Goal: Communication & Community: Answer question/provide support

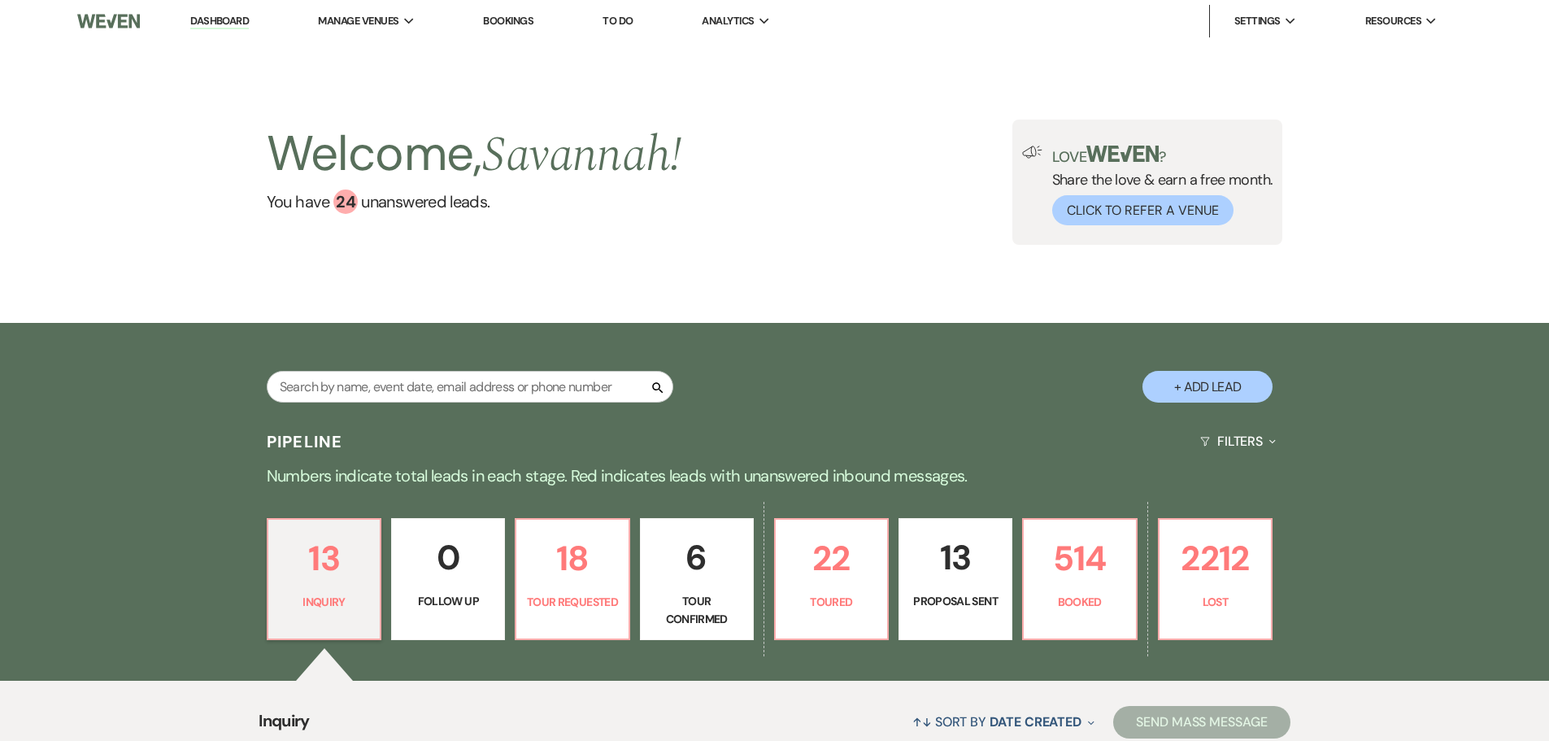
click at [702, 586] on link "6 Tour Confirmed" at bounding box center [697, 579] width 114 height 122
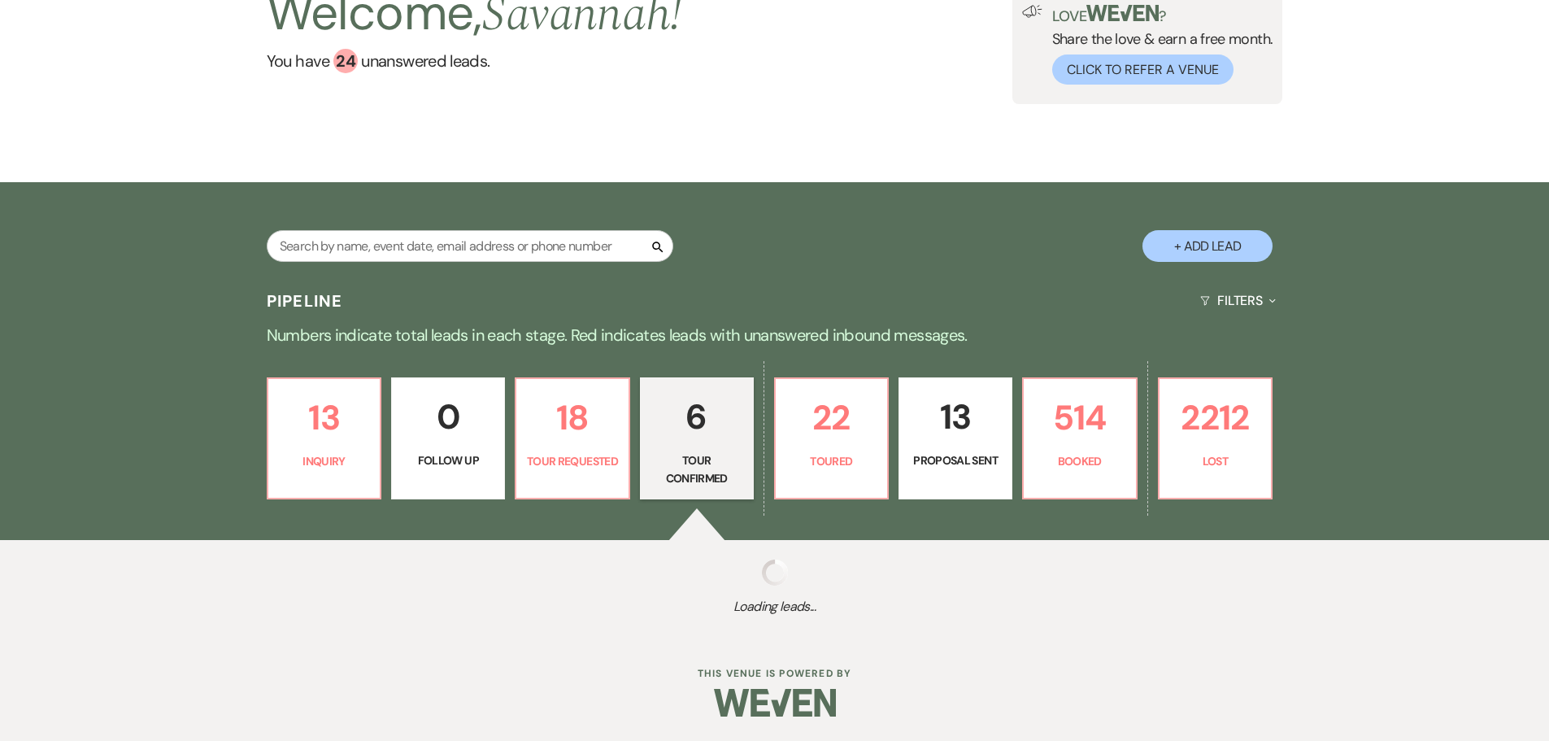
select select "4"
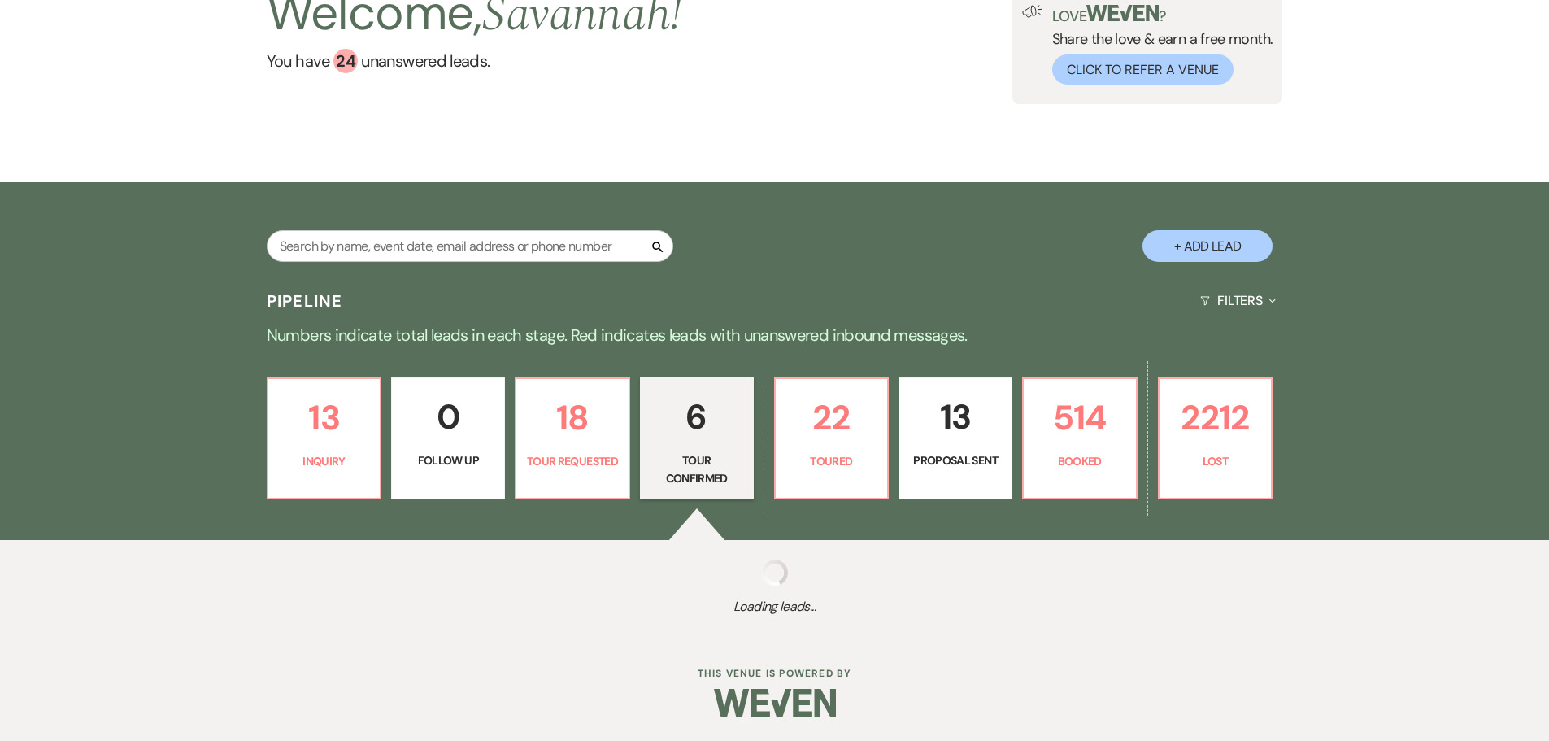
select select "4"
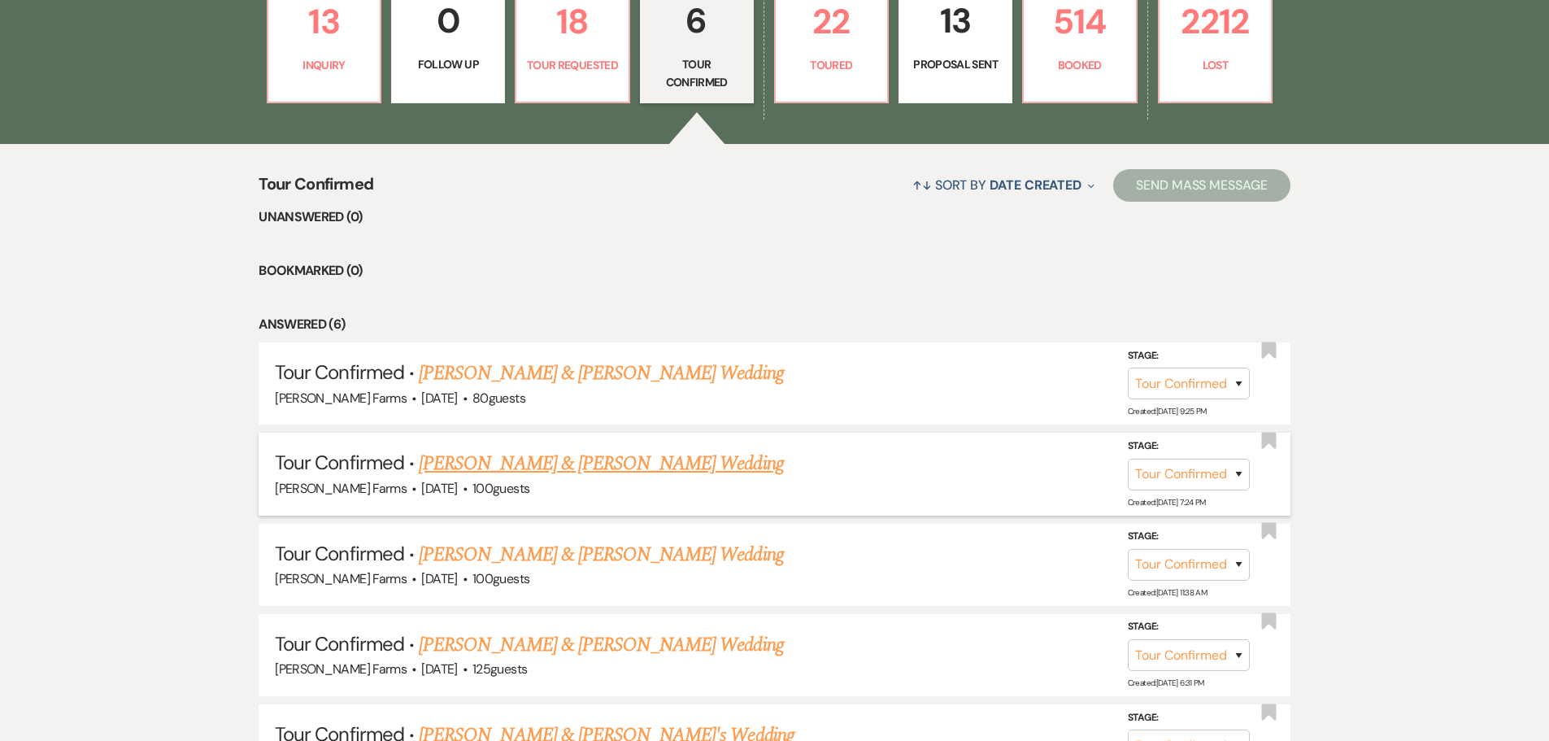
scroll to position [628, 0]
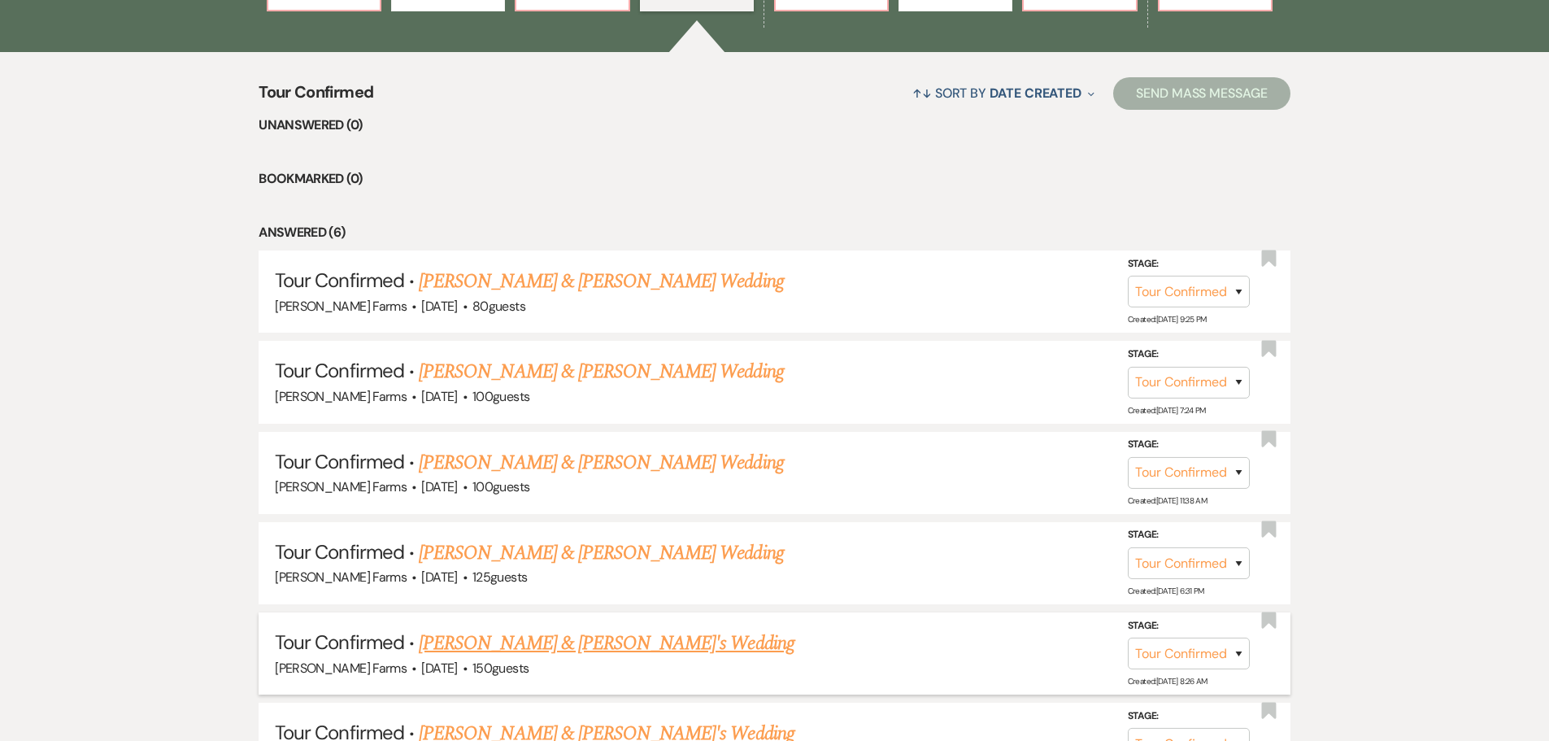
click at [559, 638] on link "[PERSON_NAME] & [PERSON_NAME]'s Wedding" at bounding box center [607, 642] width 376 height 29
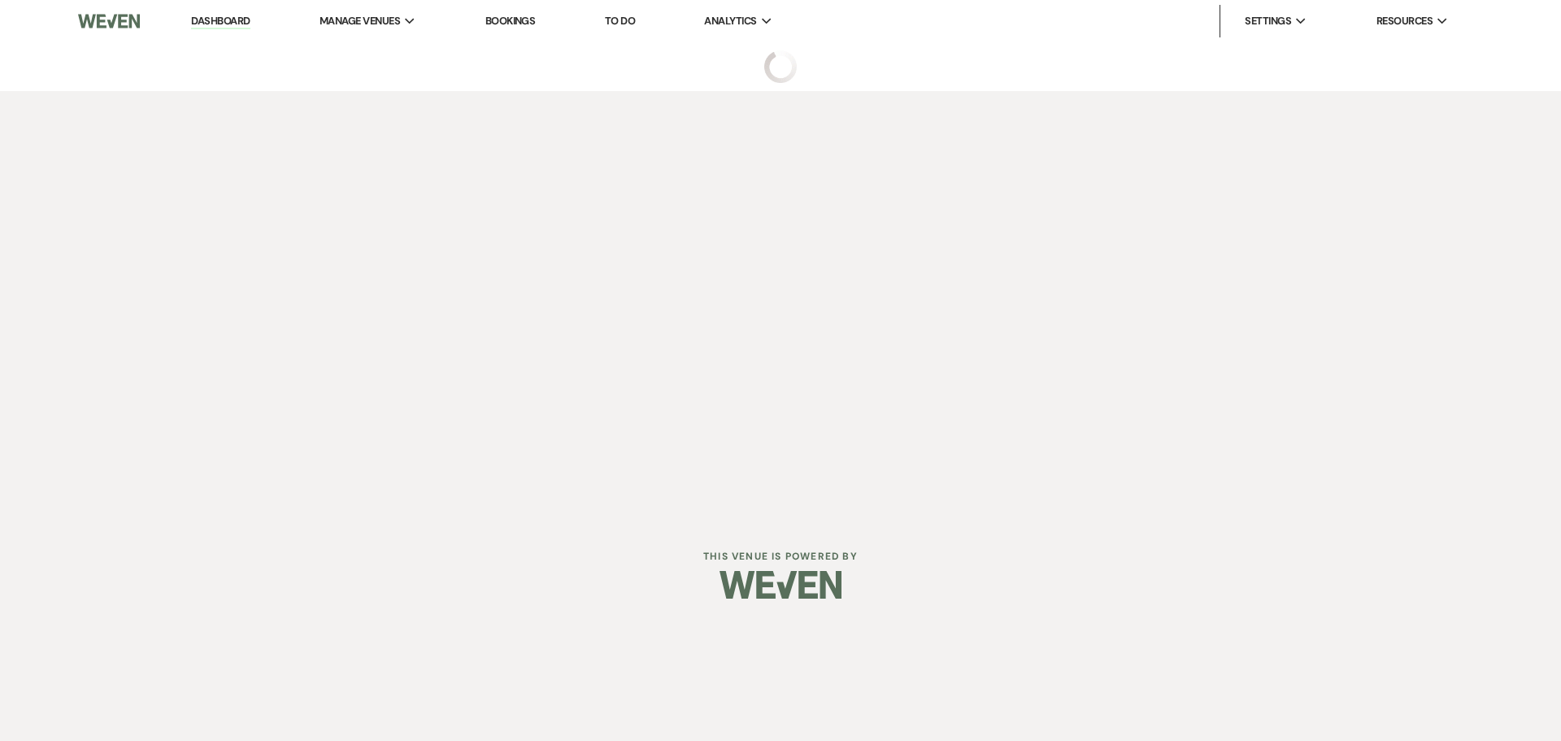
select select "4"
select select "5"
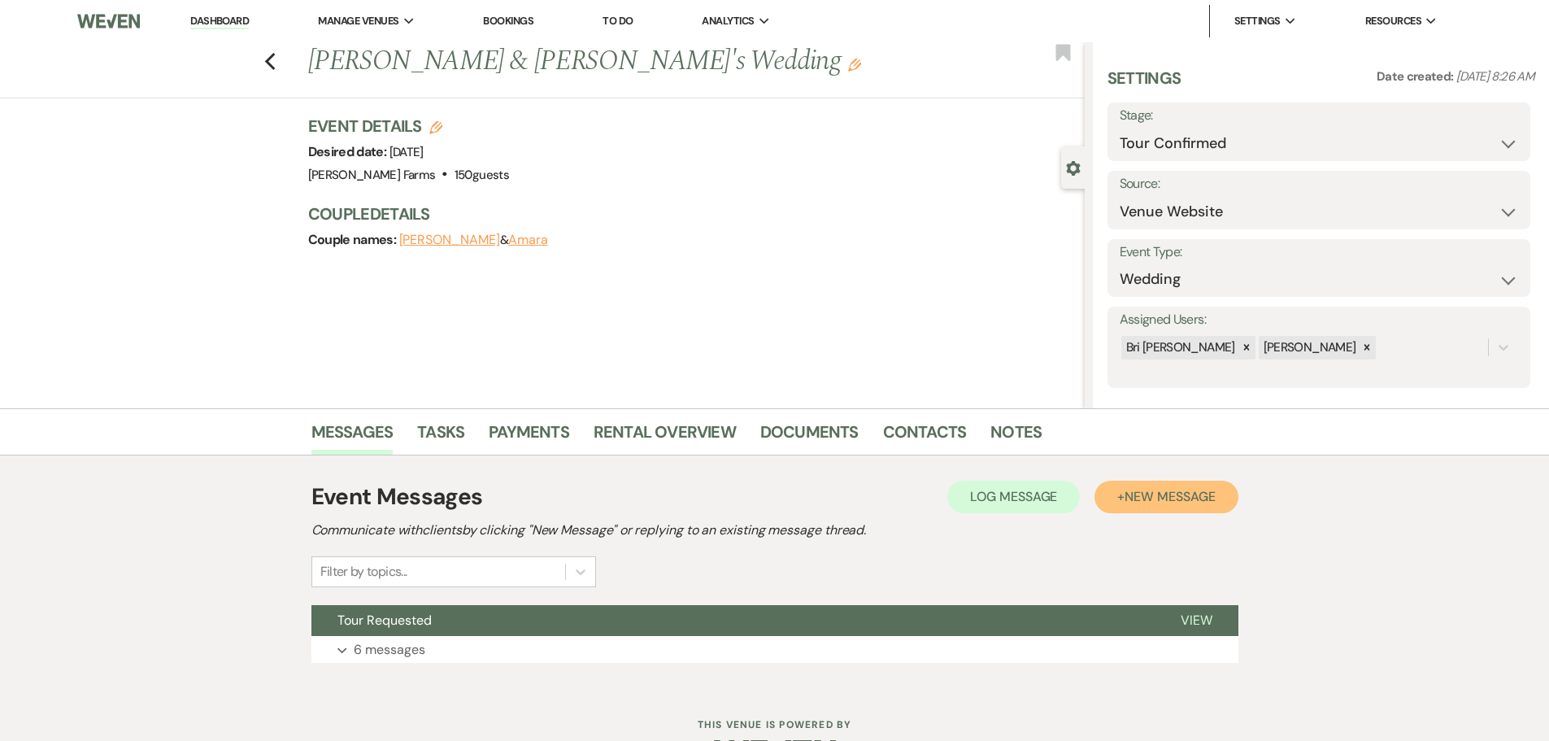
click at [1137, 502] on span "New Message" at bounding box center [1169, 496] width 90 height 17
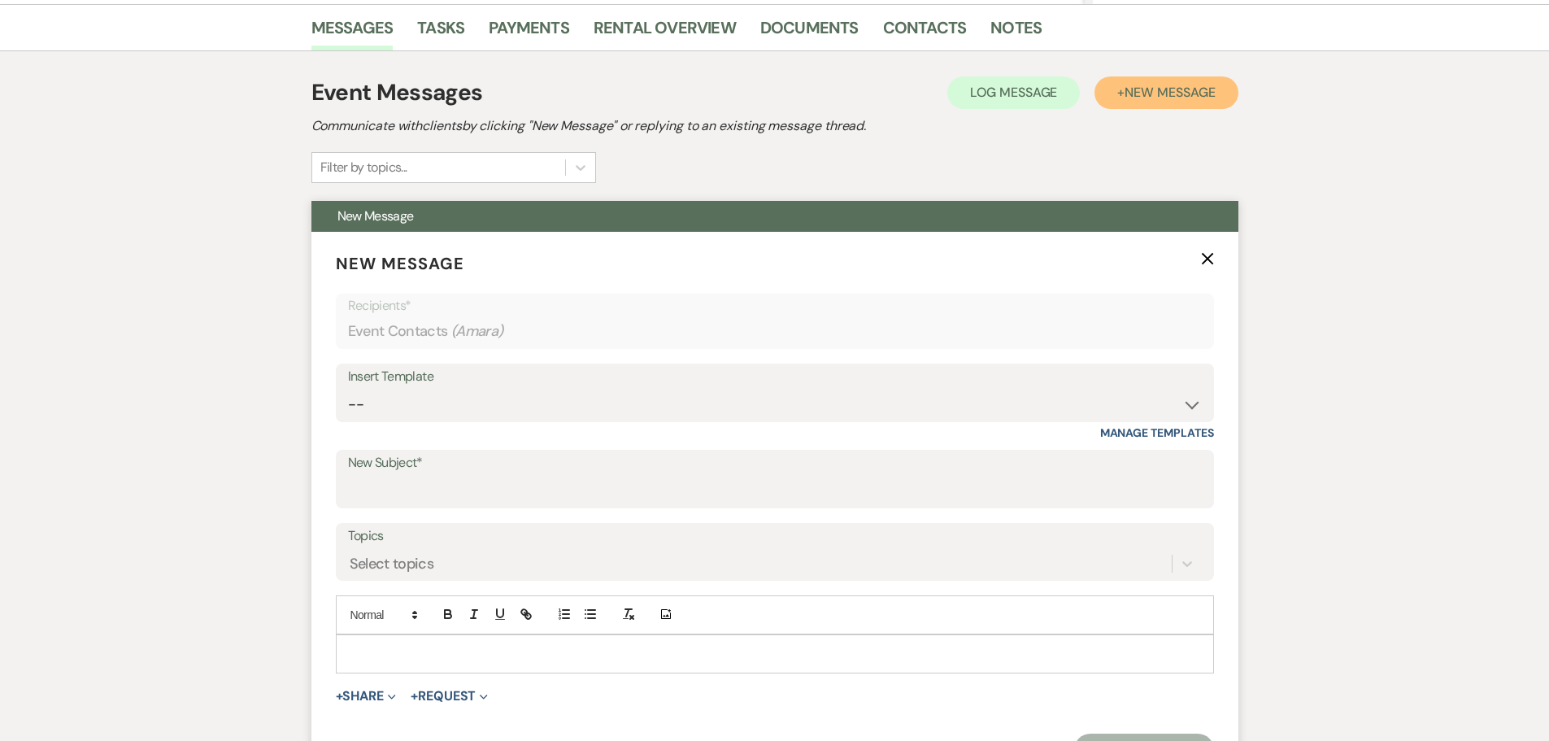
scroll to position [406, 0]
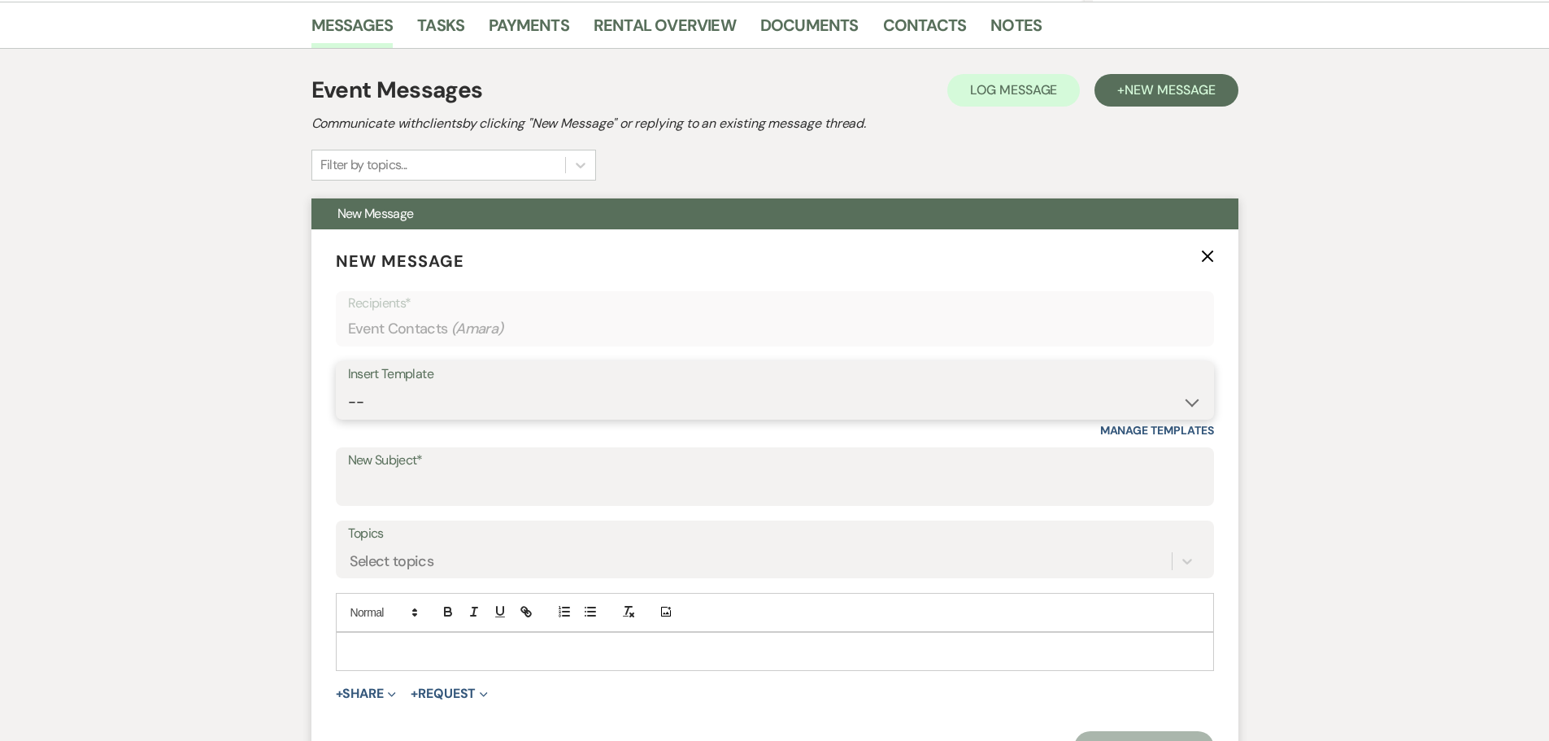
click at [679, 396] on select "-- Tour Request Response Follow Up Contract (Pre-Booked Leads) Weven Planning P…" at bounding box center [775, 402] width 854 height 32
select select "2251"
click at [348, 386] on select "-- Tour Request Response Follow Up Contract (Pre-Booked Leads) Weven Planning P…" at bounding box center [775, 402] width 854 height 32
type input "Quote and More Info from [PERSON_NAME] Farms"
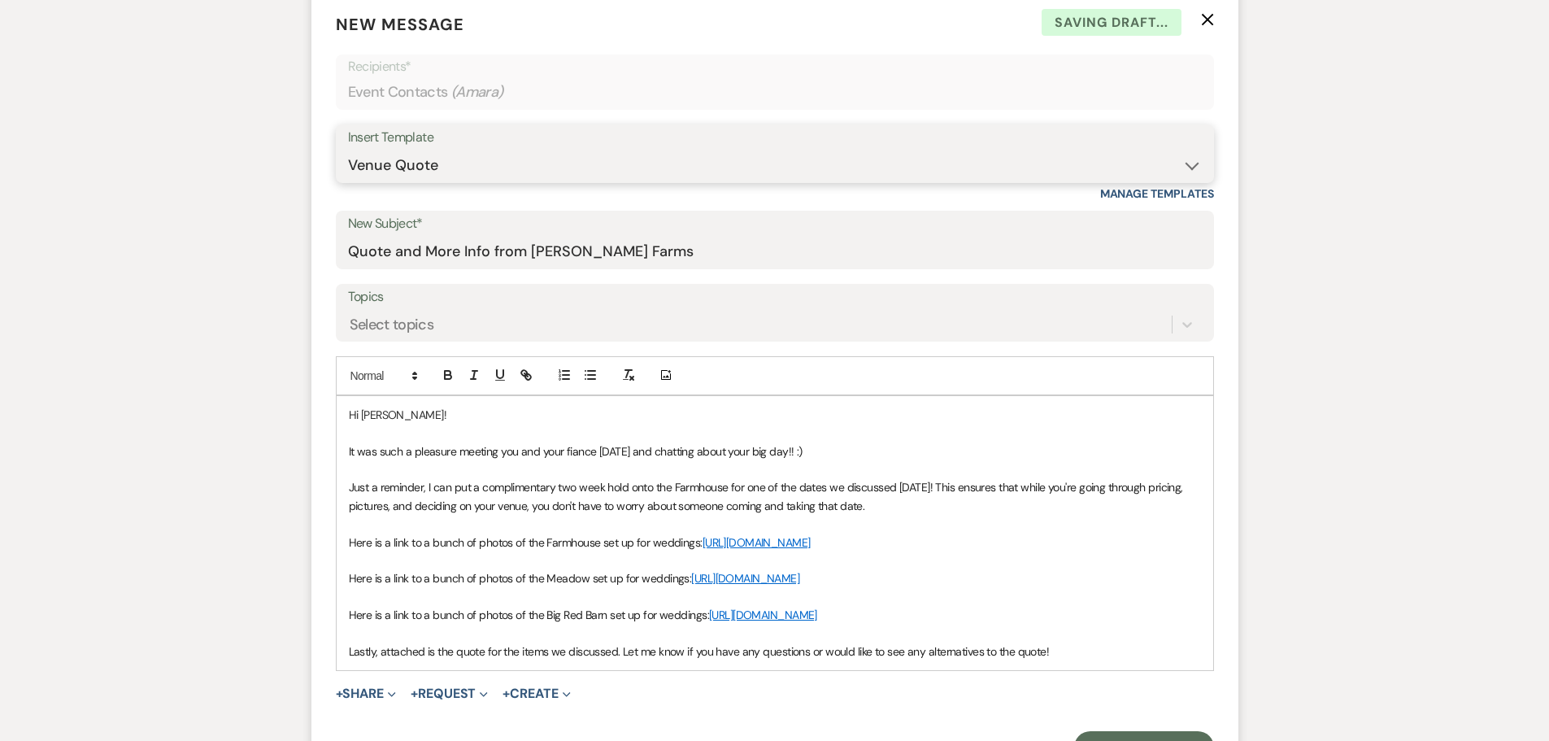
scroll to position [650, 0]
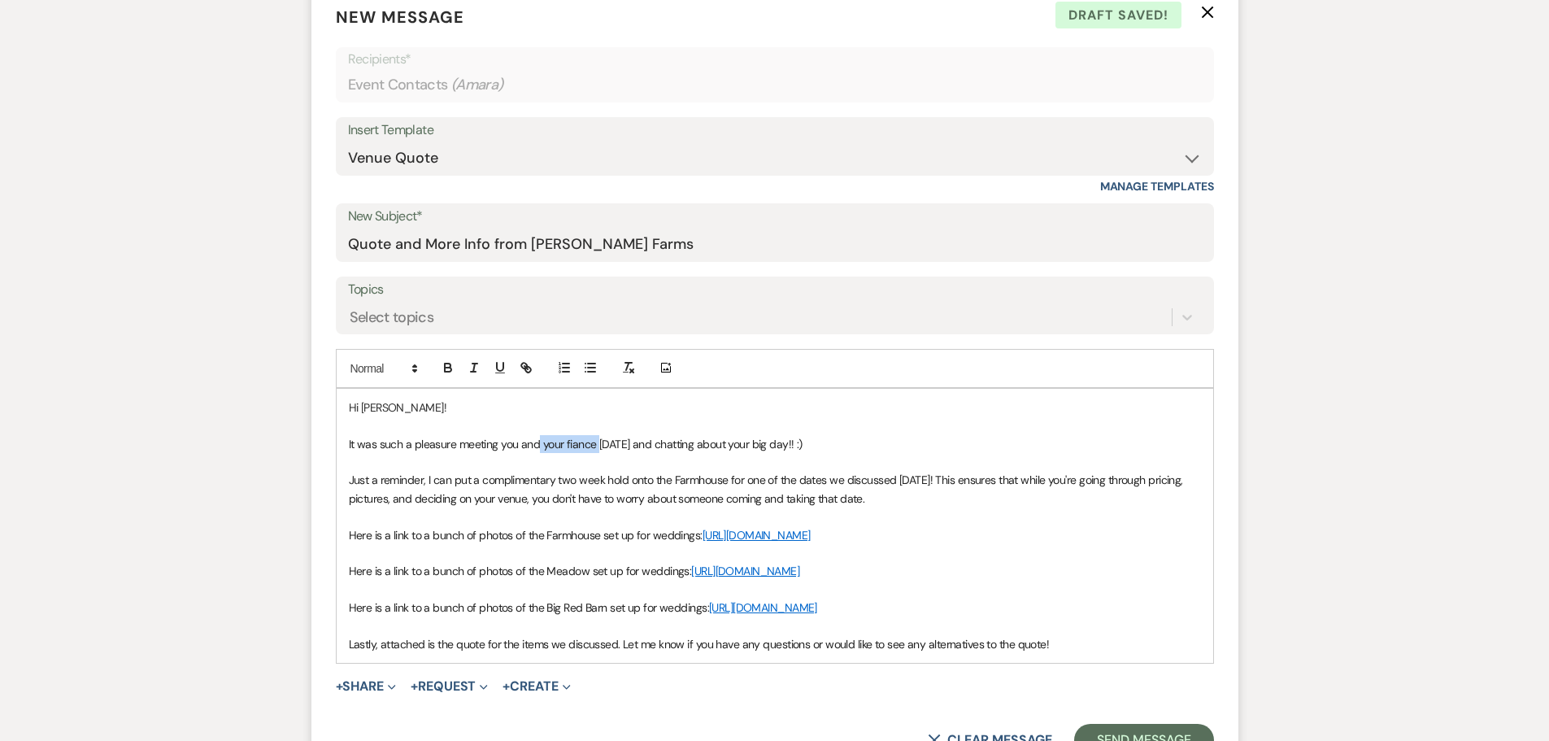
drag, startPoint x: 540, startPoint y: 446, endPoint x: 596, endPoint y: 445, distance: 56.1
click at [596, 445] on span "It was such a pleasure meeting you and your fiance [DATE] and chatting about yo…" at bounding box center [576, 444] width 454 height 15
drag, startPoint x: 675, startPoint y: 480, endPoint x: 726, endPoint y: 476, distance: 51.4
click at [726, 476] on span "Just a reminder, I can put a complimentary two week hold onto the Farmhouse for…" at bounding box center [767, 488] width 837 height 33
drag, startPoint x: 836, startPoint y: 481, endPoint x: 929, endPoint y: 479, distance: 92.7
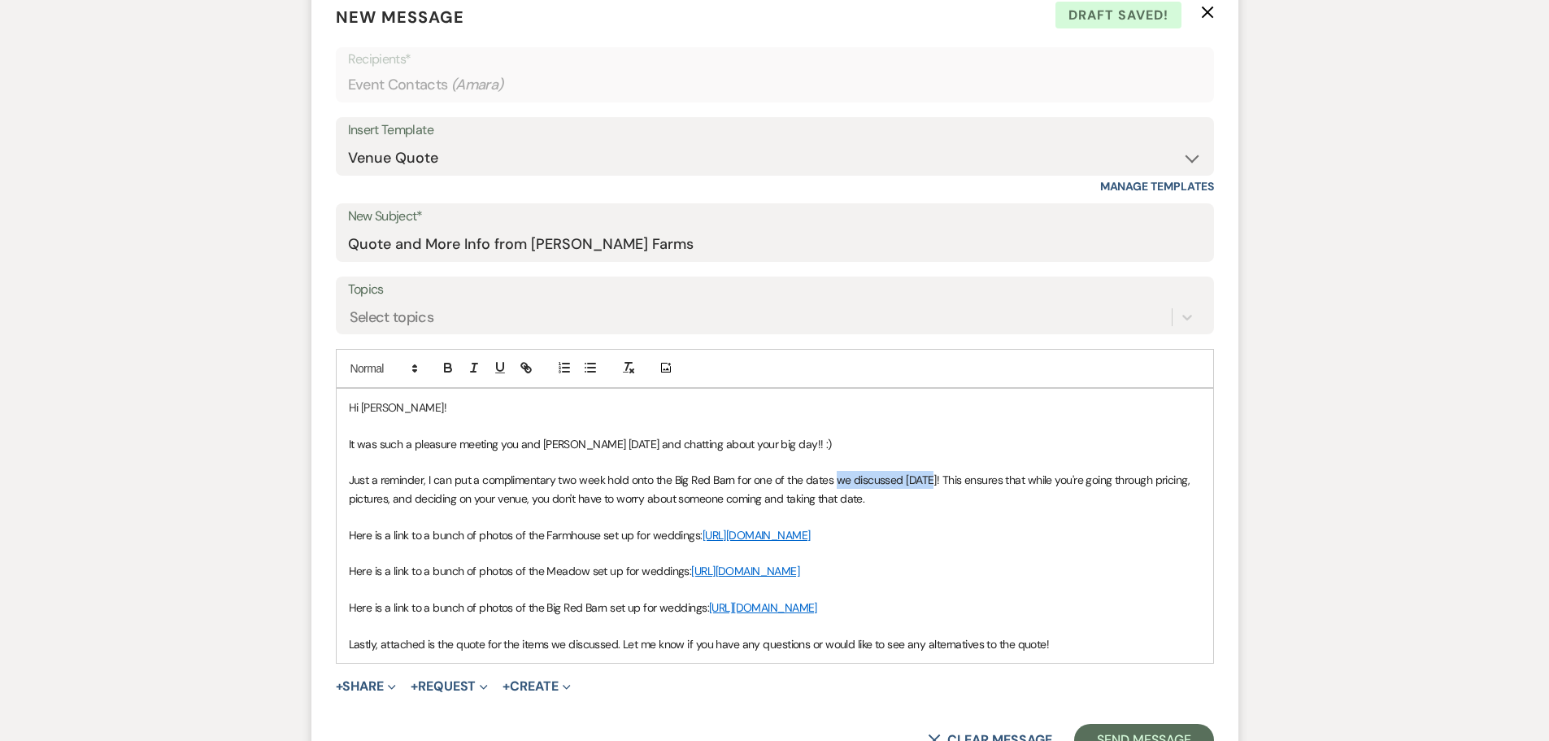
click at [929, 479] on span "Just a reminder, I can put a complimentary two week hold onto the Big Red Barn …" at bounding box center [771, 488] width 844 height 33
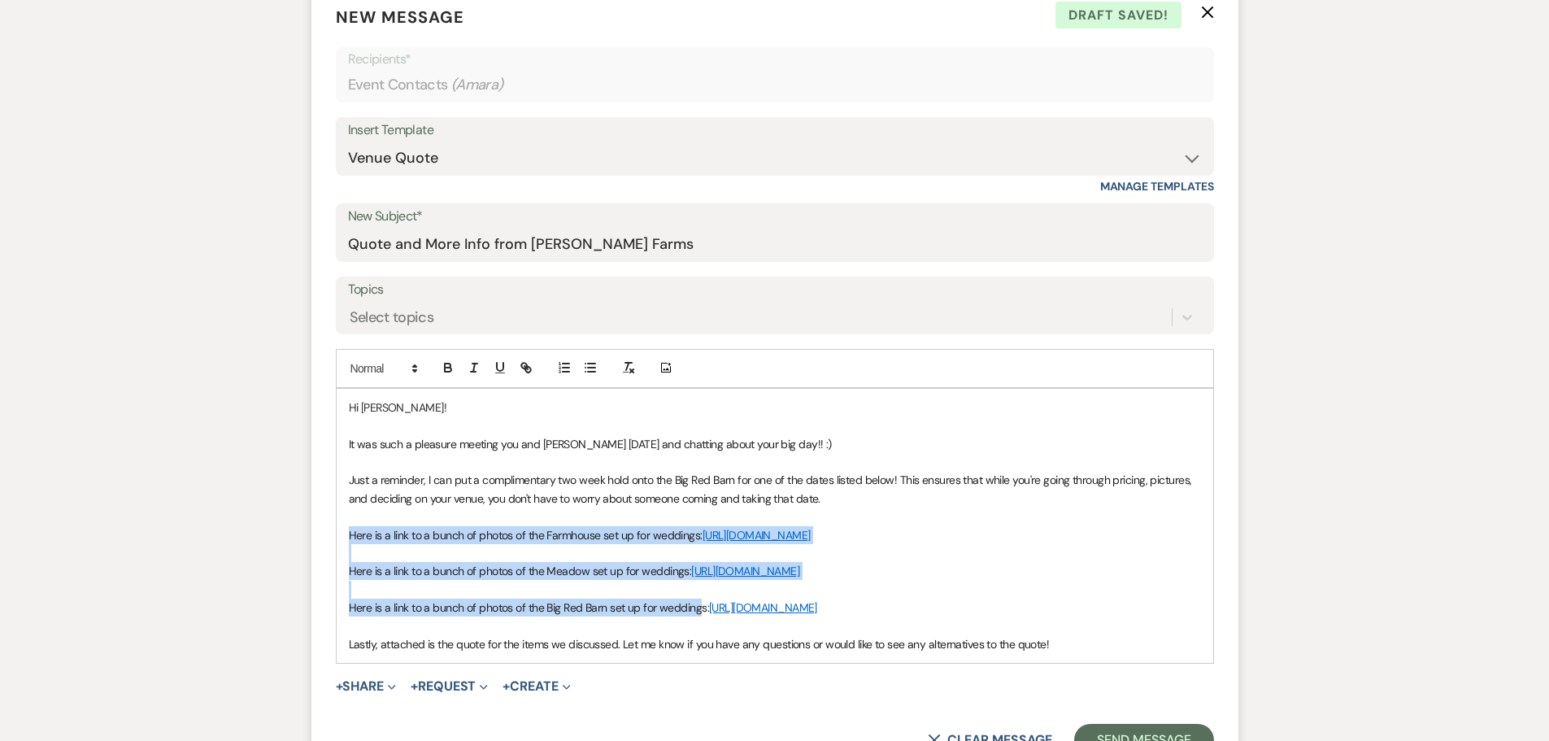
drag, startPoint x: 343, startPoint y: 537, endPoint x: 698, endPoint y: 637, distance: 368.8
click at [698, 637] on div "Hi [PERSON_NAME]! It was such a pleasure meeting you and [PERSON_NAME] [DATE] a…" at bounding box center [775, 526] width 876 height 274
click at [698, 616] on p "Here is a link to a bunch of photos of the Big Red Barn set up for weddings: [U…" at bounding box center [775, 607] width 852 height 18
click at [666, 598] on p at bounding box center [775, 589] width 852 height 18
drag, startPoint x: 629, startPoint y: 617, endPoint x: 344, endPoint y: 541, distance: 295.2
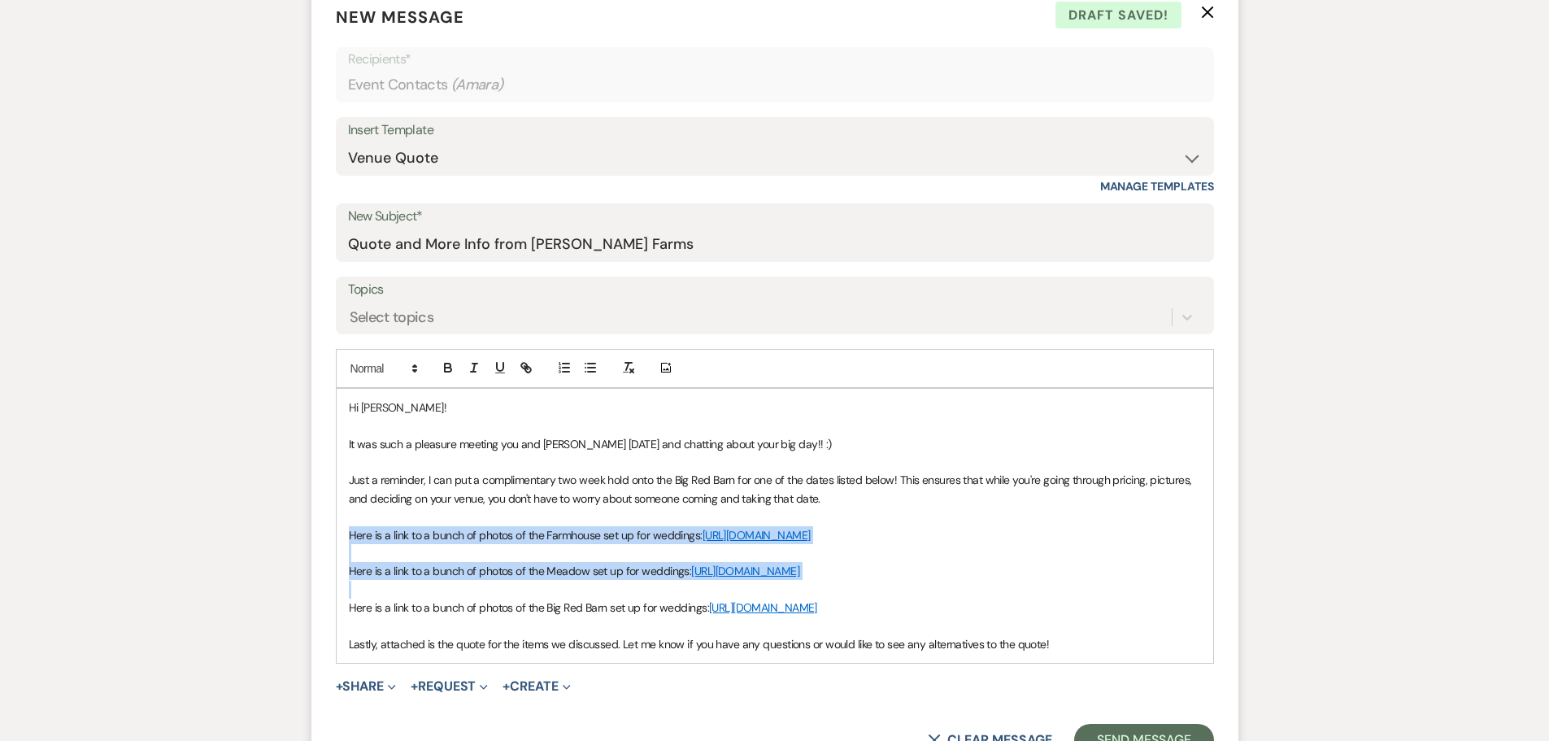
click at [344, 541] on div "Hi [PERSON_NAME]! It was such a pleasure meeting you and [PERSON_NAME] [DATE] a…" at bounding box center [775, 526] width 876 height 274
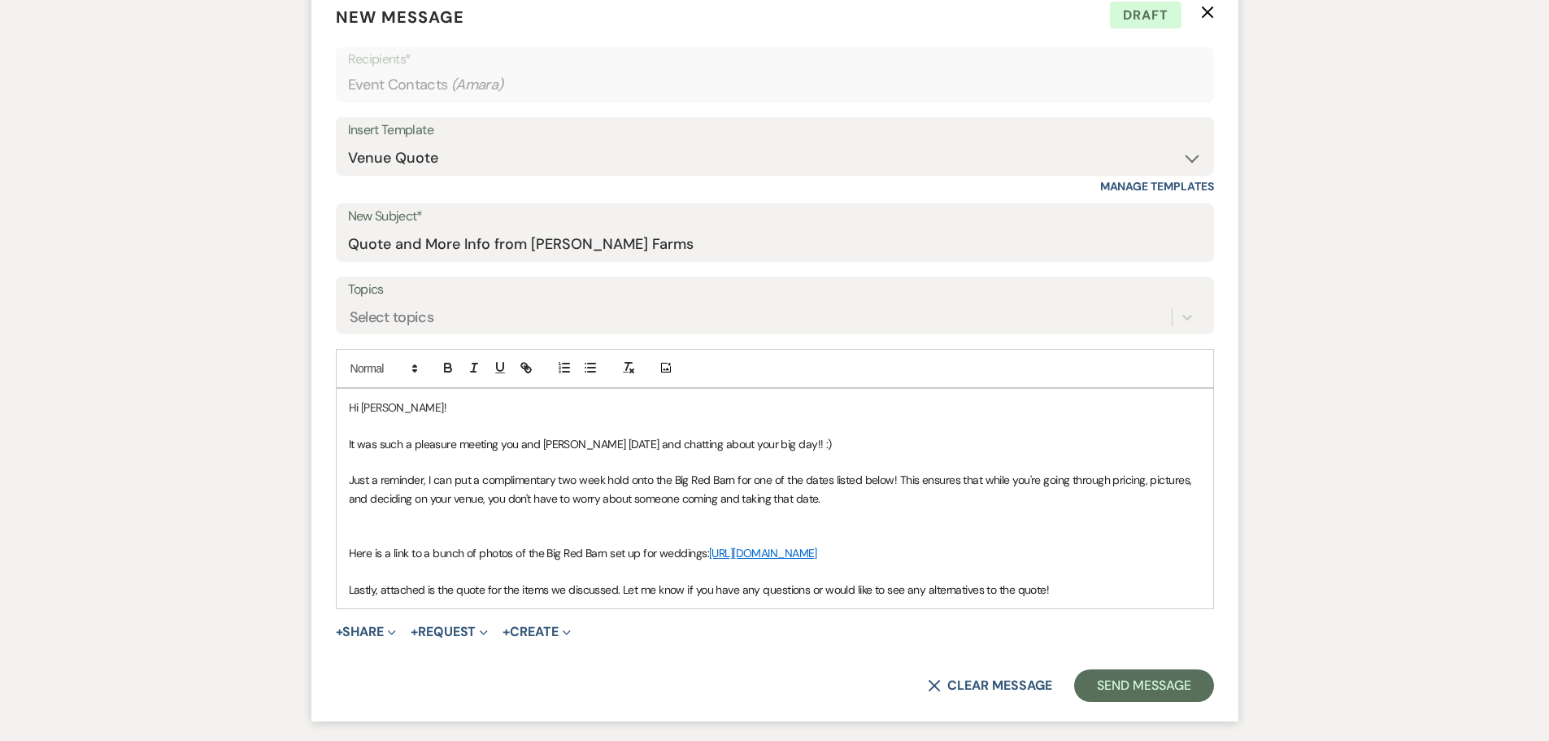
click at [385, 580] on p at bounding box center [775, 571] width 852 height 18
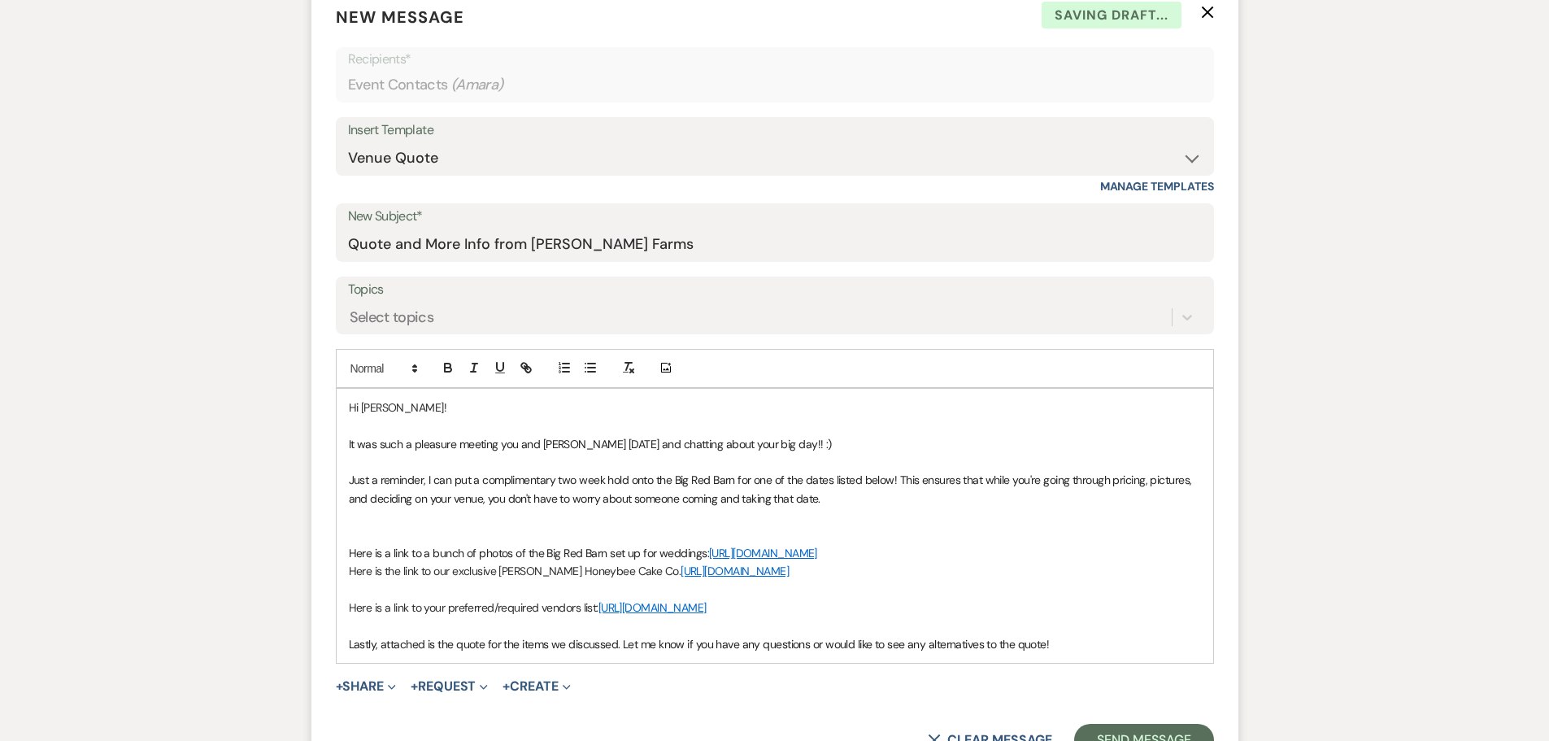
click at [346, 595] on div "Hi [PERSON_NAME]! It was such a pleasure meeting you and [PERSON_NAME] [DATE] a…" at bounding box center [775, 526] width 876 height 274
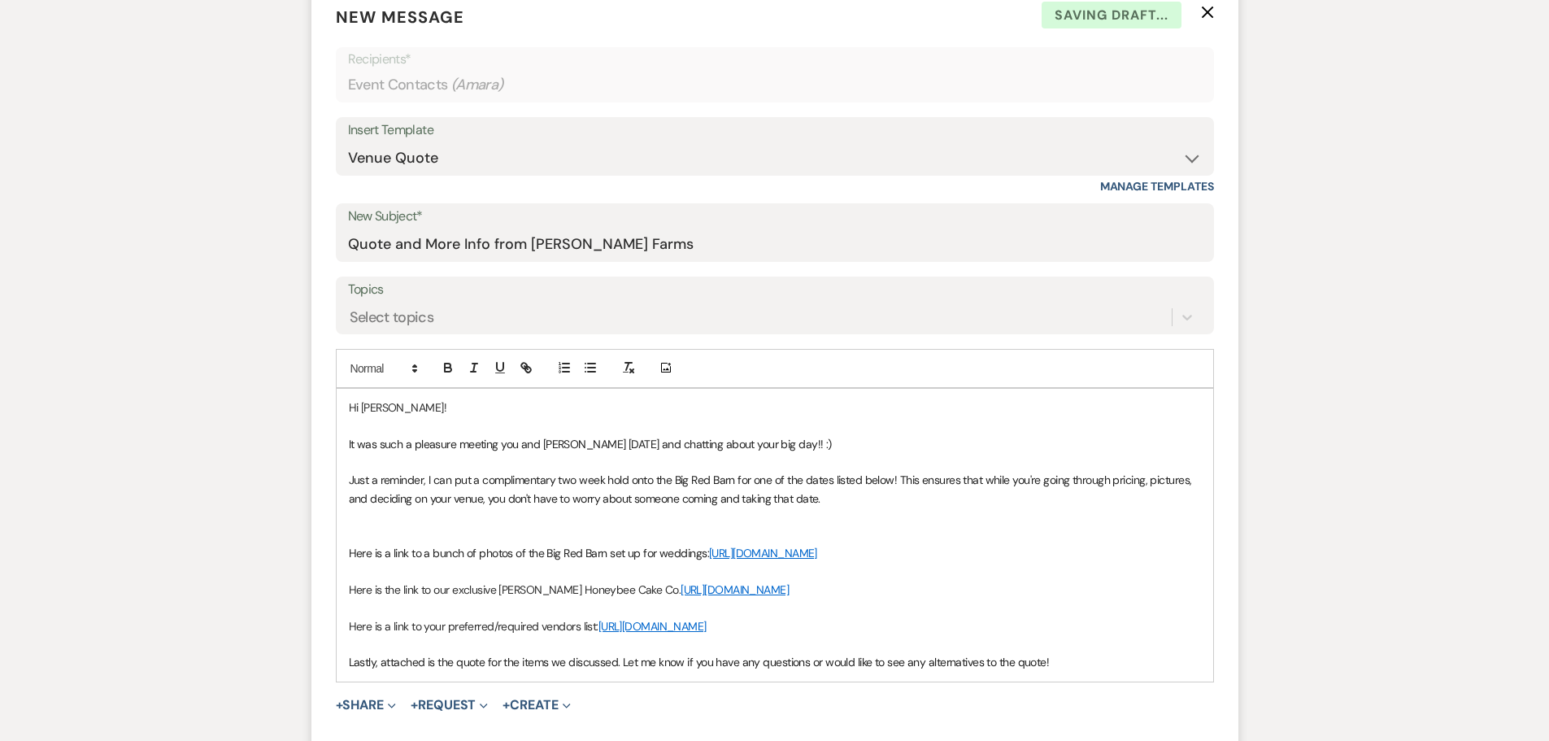
click at [1066, 671] on p "Lastly, attached is the quote for the items we discussed. Let me know if you ha…" at bounding box center [775, 662] width 852 height 18
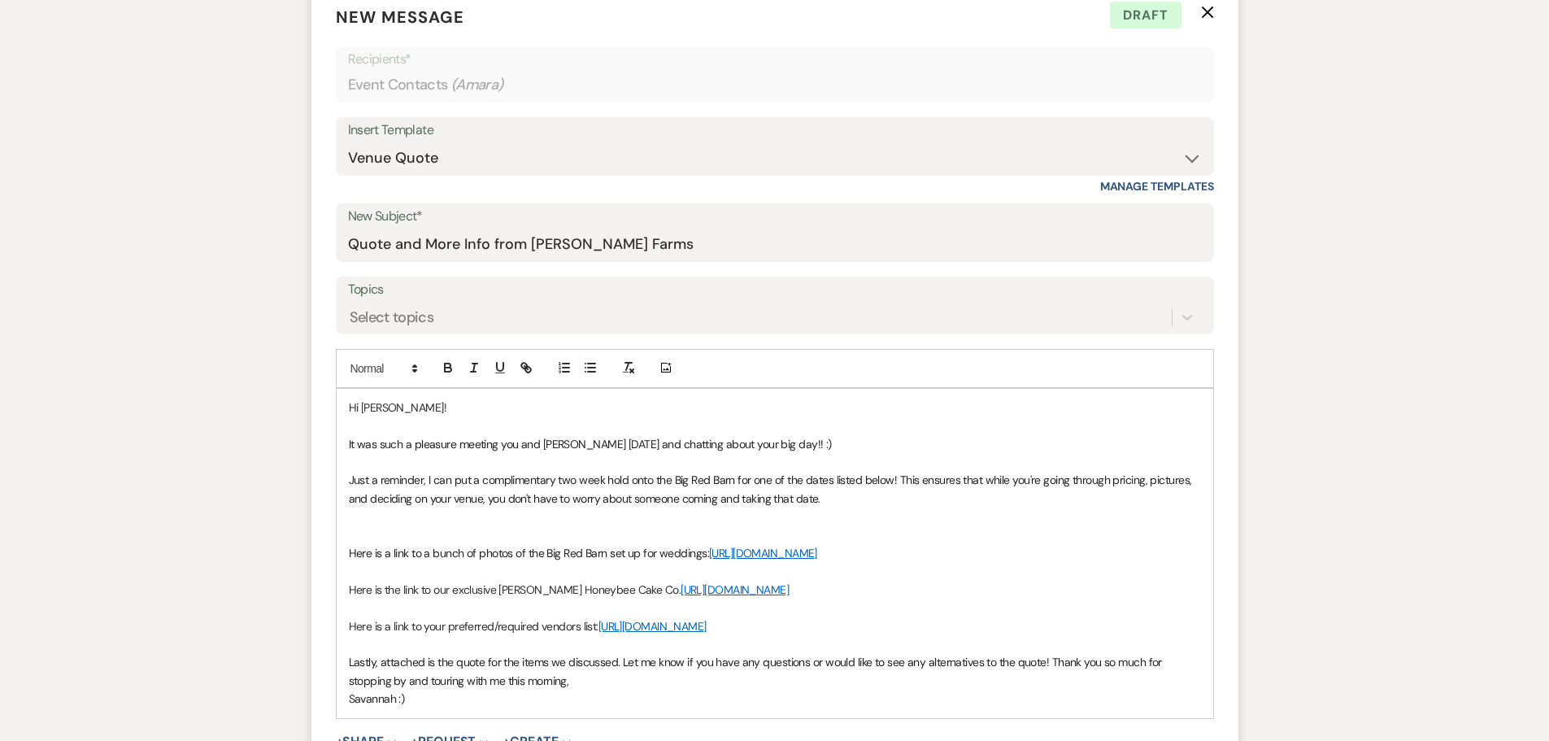
click at [373, 519] on p at bounding box center [775, 516] width 852 height 18
click at [447, 368] on icon "button" at bounding box center [448, 367] width 15 height 15
click at [498, 365] on icon "button" at bounding box center [500, 367] width 15 height 15
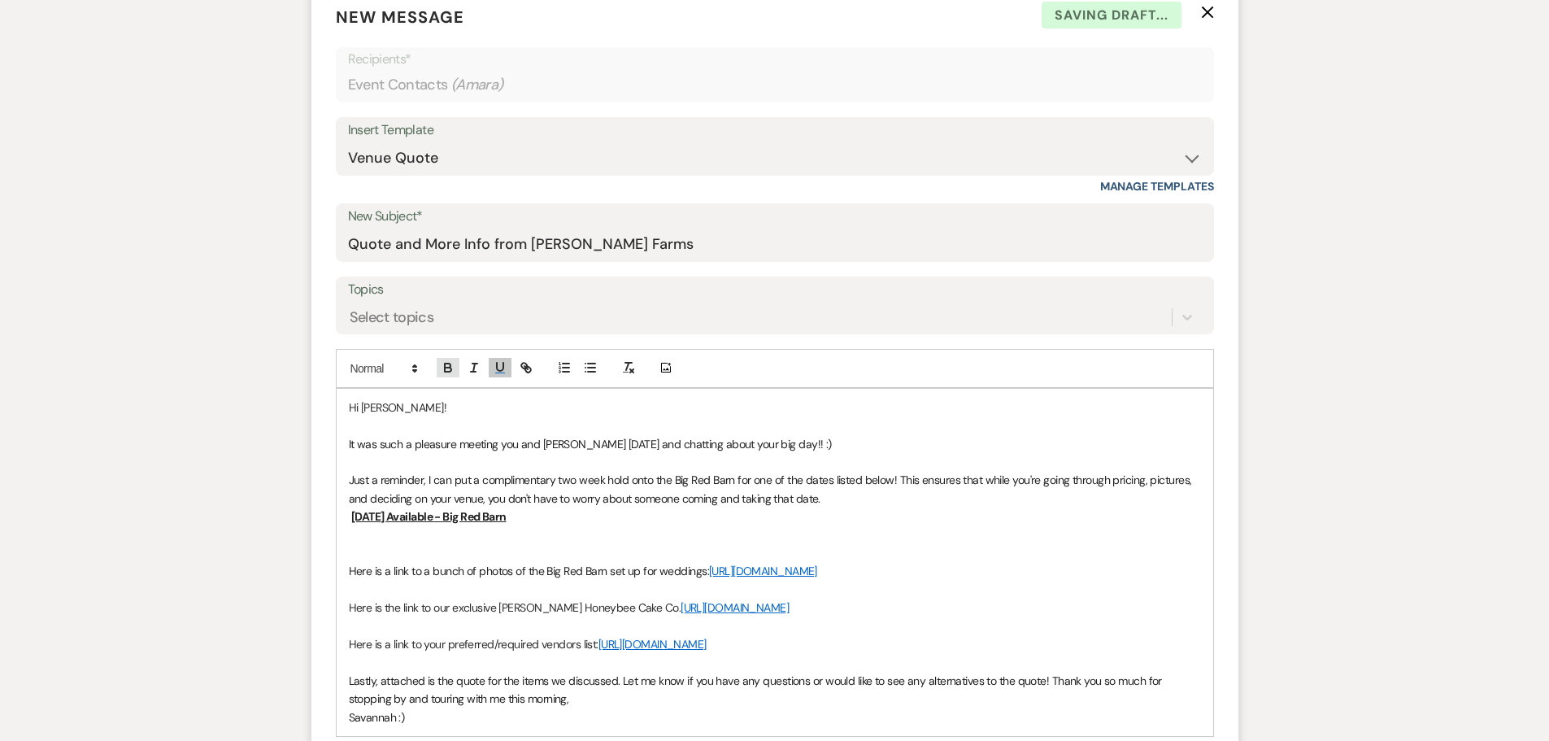
click at [450, 368] on icon "button" at bounding box center [448, 369] width 7 height 4
click at [471, 363] on icon "button" at bounding box center [474, 367] width 15 height 15
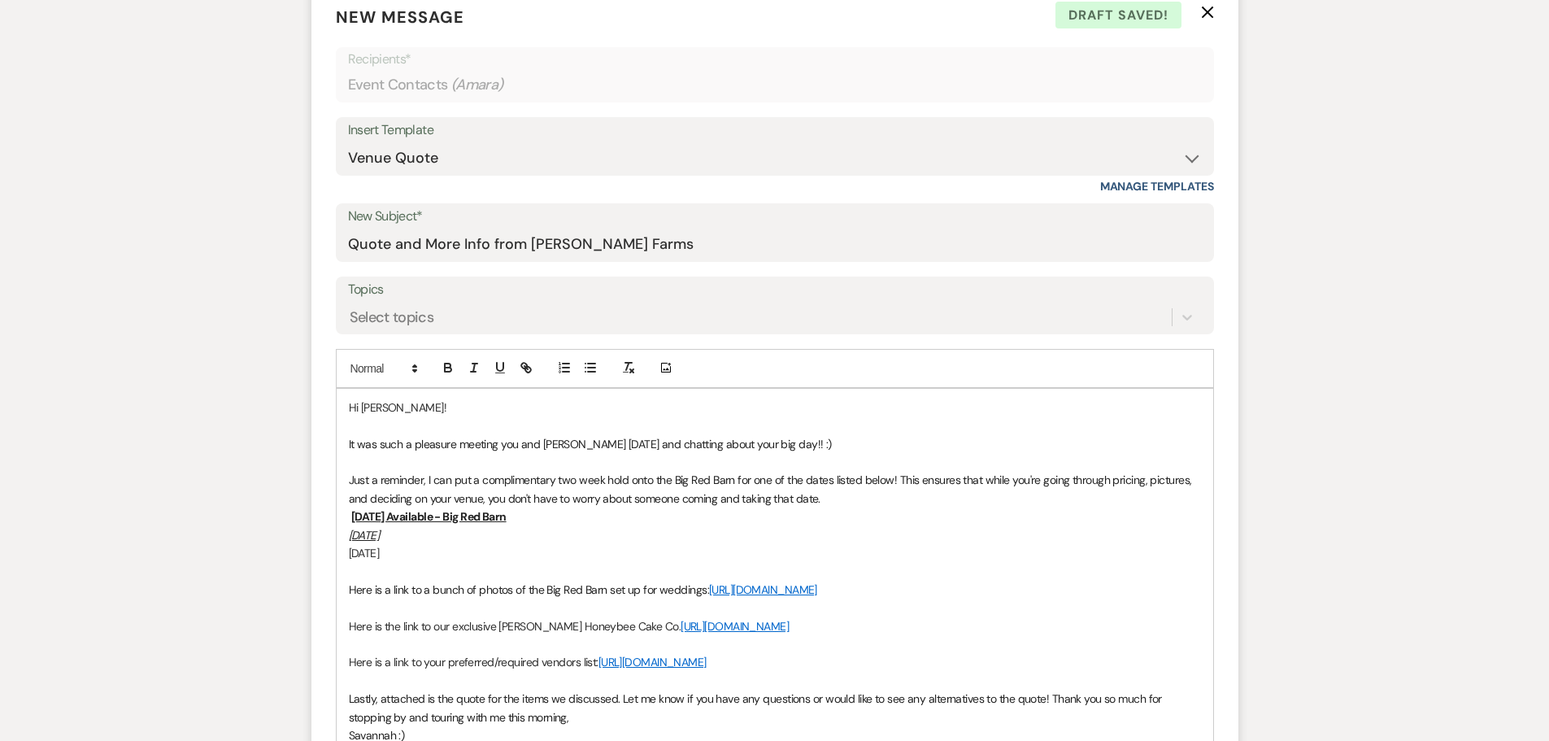
drag, startPoint x: 345, startPoint y: 558, endPoint x: 476, endPoint y: 479, distance: 153.5
click at [443, 555] on div "Hi [PERSON_NAME]! It was such a pleasure meeting you and [PERSON_NAME] [DATE] a…" at bounding box center [775, 571] width 876 height 365
click at [482, 363] on button "button" at bounding box center [474, 368] width 23 height 20
click at [495, 363] on icon "button" at bounding box center [500, 367] width 15 height 15
click at [466, 556] on p "[DATE]" at bounding box center [775, 553] width 852 height 18
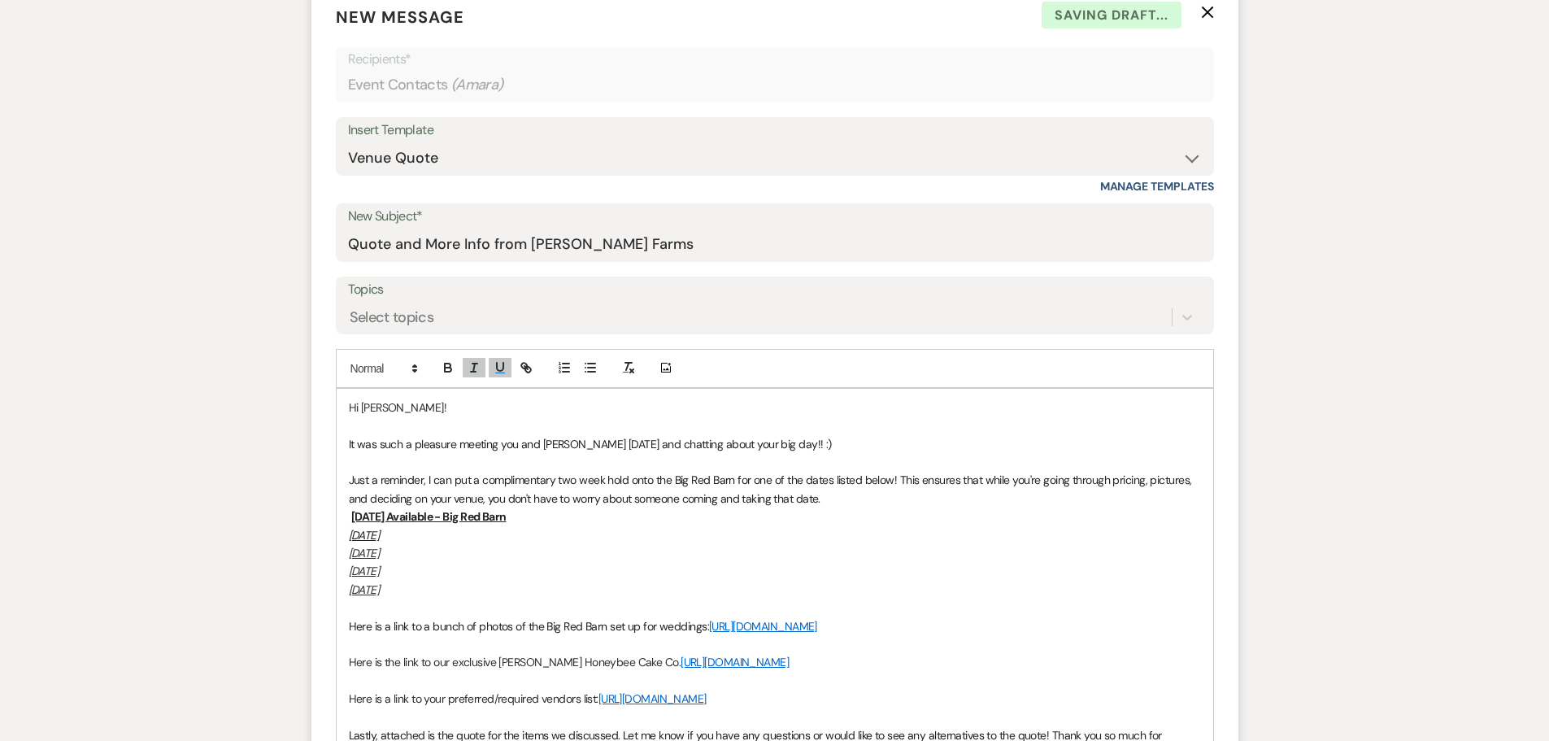
click at [624, 519] on p "[DATE] Available - Big Red Barn" at bounding box center [775, 516] width 852 height 18
click at [633, 601] on p at bounding box center [775, 607] width 852 height 18
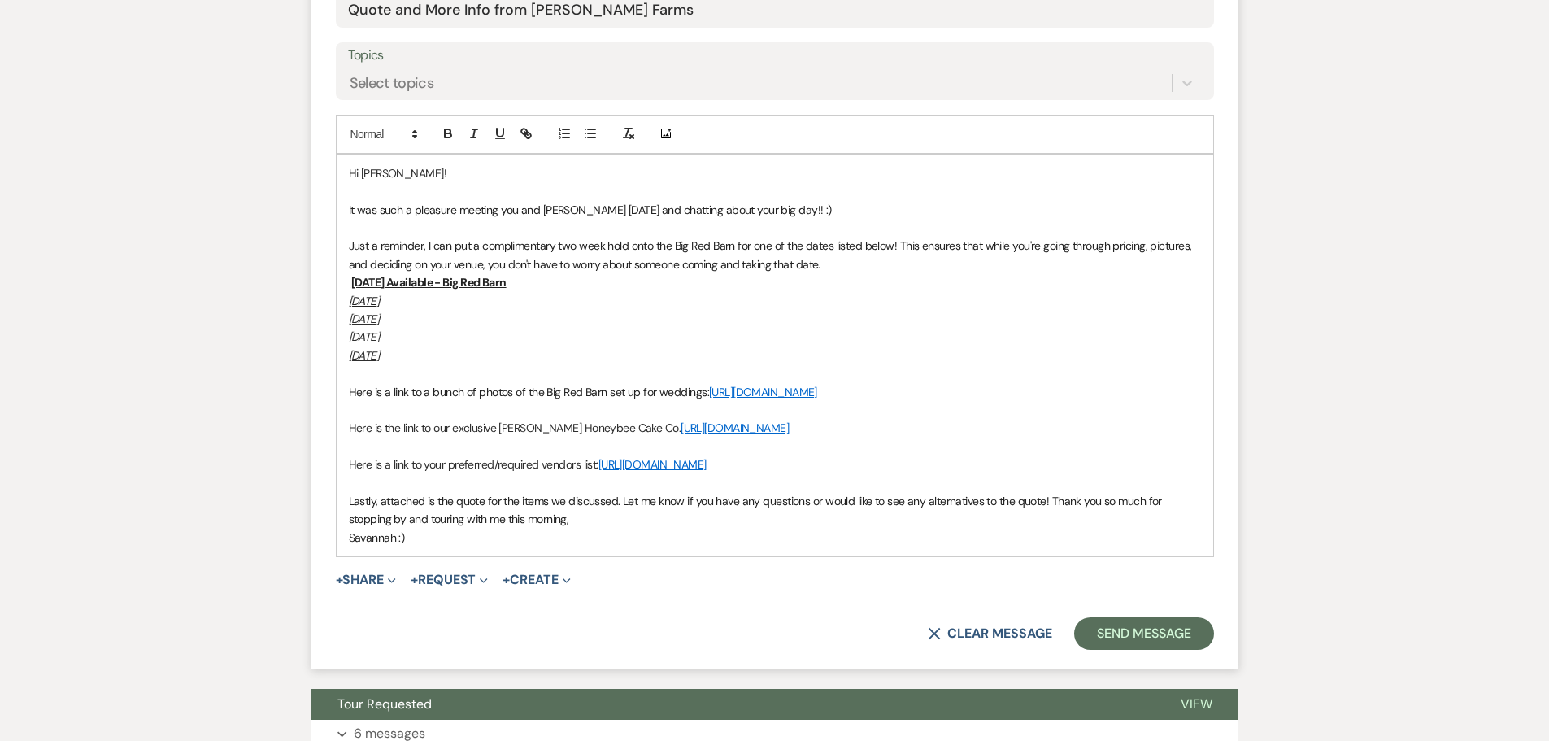
scroll to position [894, 0]
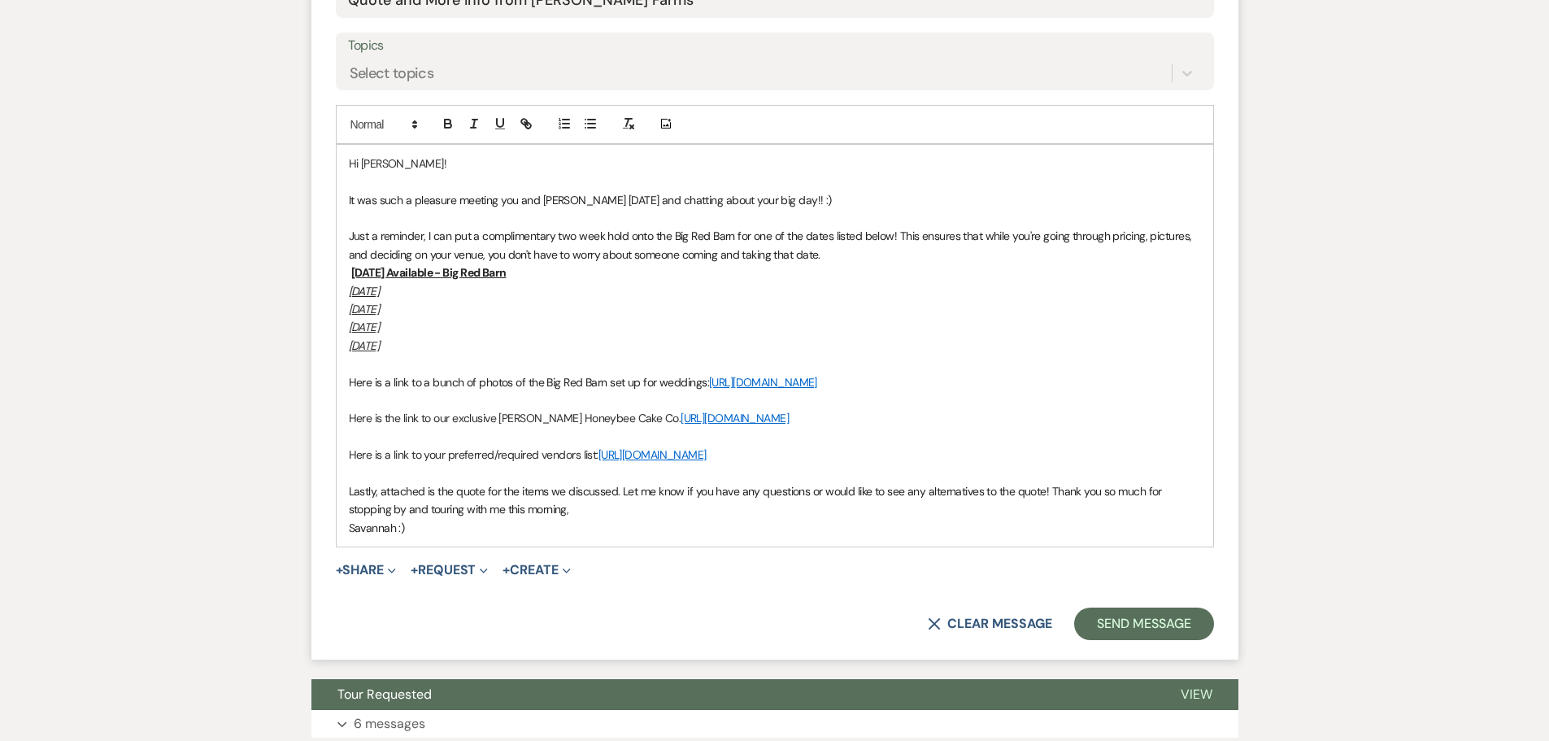
click at [387, 580] on span "+ Share Expand Doc Upload Documents Add Photo Images Pref Vendors Preferred ven…" at bounding box center [366, 570] width 61 height 20
click at [386, 576] on button "+ Share Expand" at bounding box center [366, 569] width 61 height 13
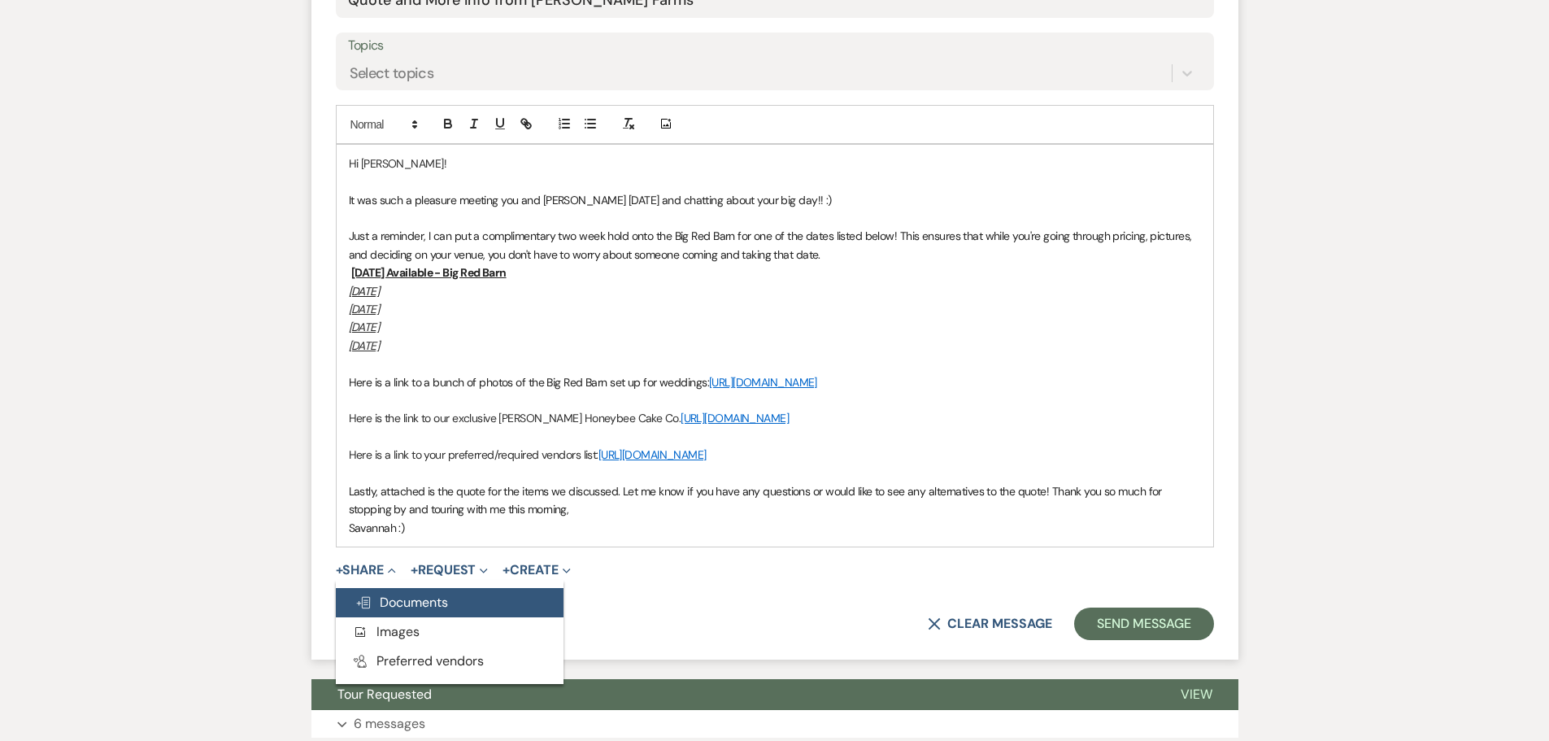
click at [436, 611] on span "Doc Upload Documents" at bounding box center [401, 601] width 93 height 17
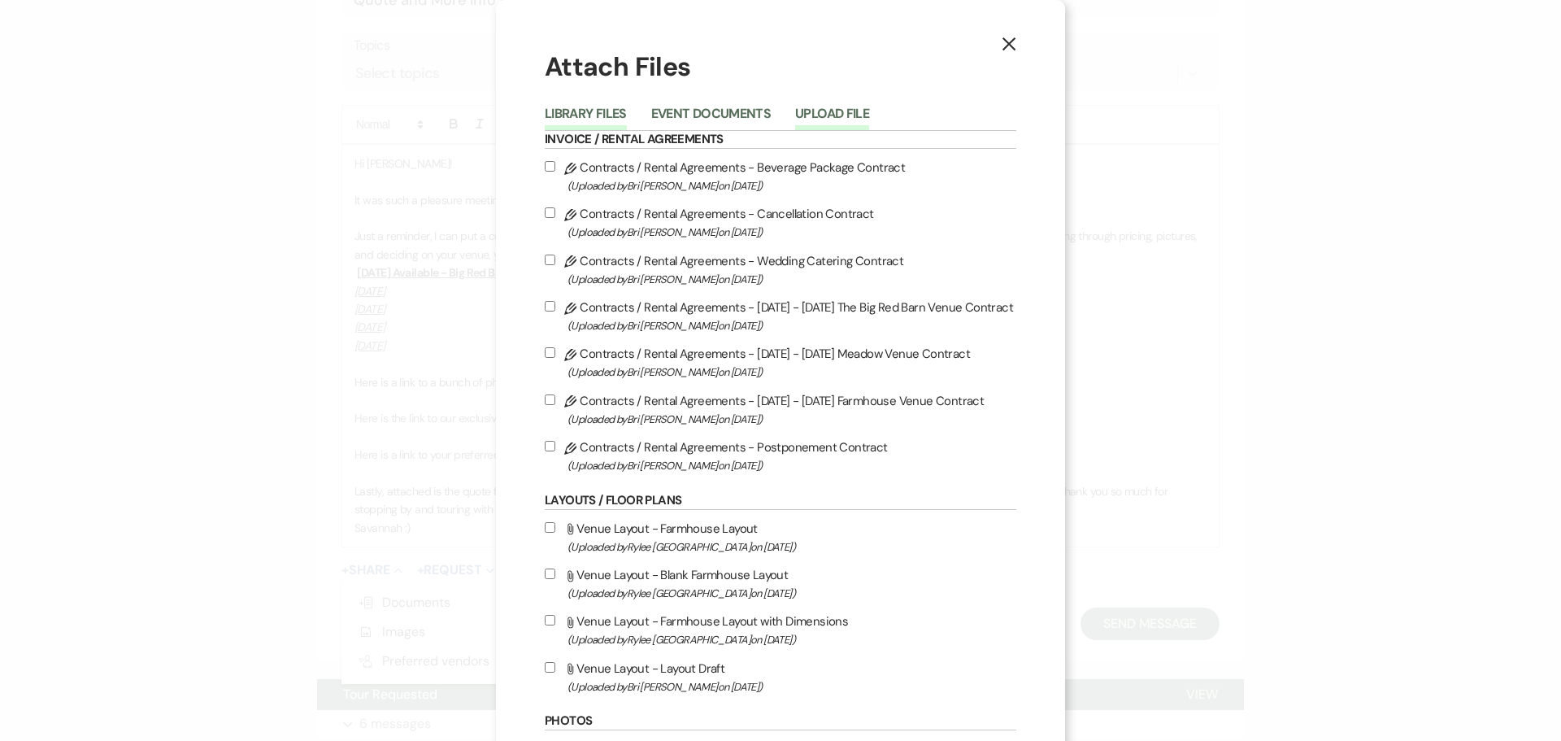
click at [823, 120] on button "Upload File" at bounding box center [832, 118] width 74 height 23
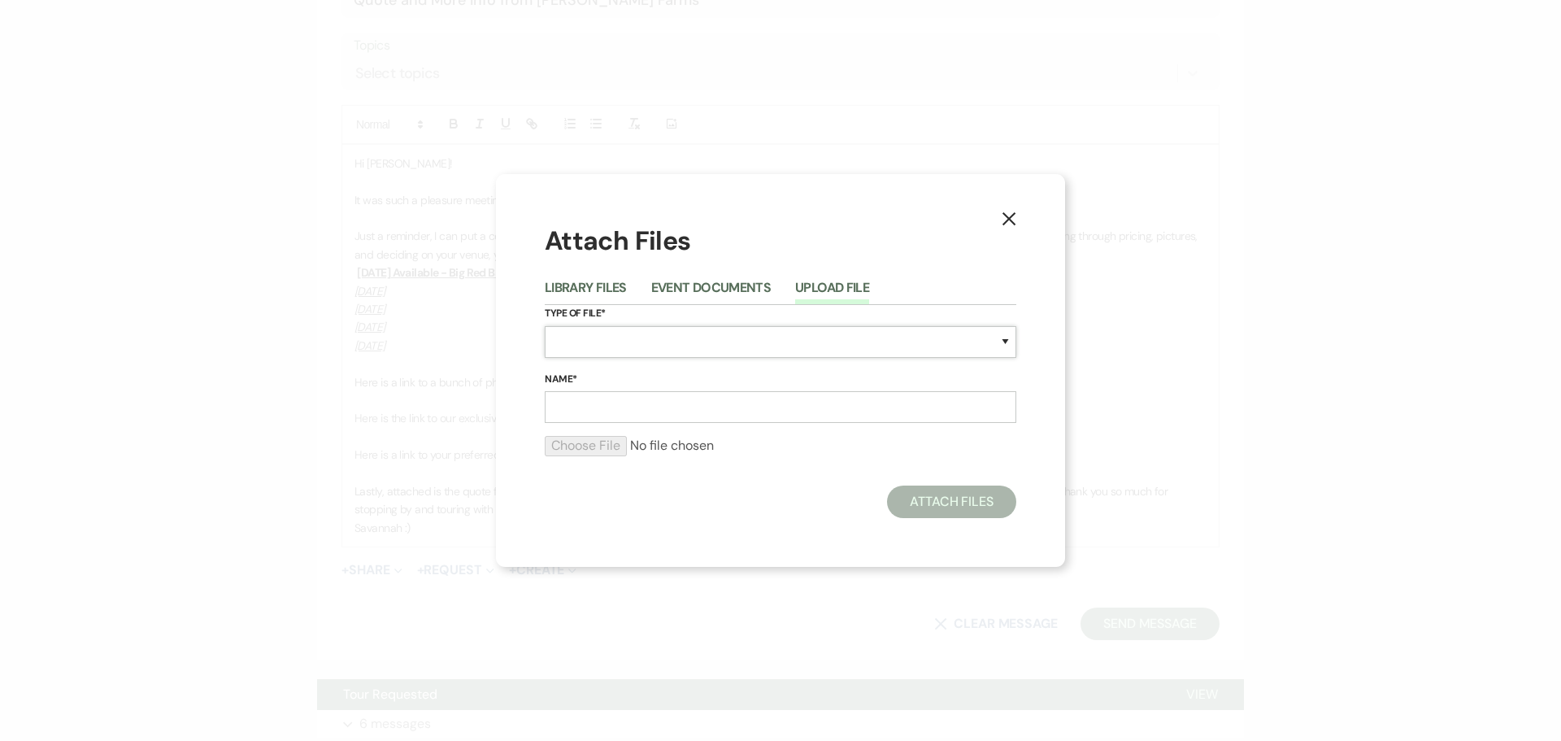
click at [788, 354] on select "Special Event Insurance Vendor Certificate of Insurance Contracts / Rental Agre…" at bounding box center [780, 342] width 471 height 32
select select "8"
click at [545, 326] on select "Special Event Insurance Vendor Certificate of Insurance Contracts / Rental Agre…" at bounding box center [780, 342] width 471 height 32
click at [702, 399] on input "Name*" at bounding box center [780, 407] width 471 height 32
type input "Big Red Barn Quote"
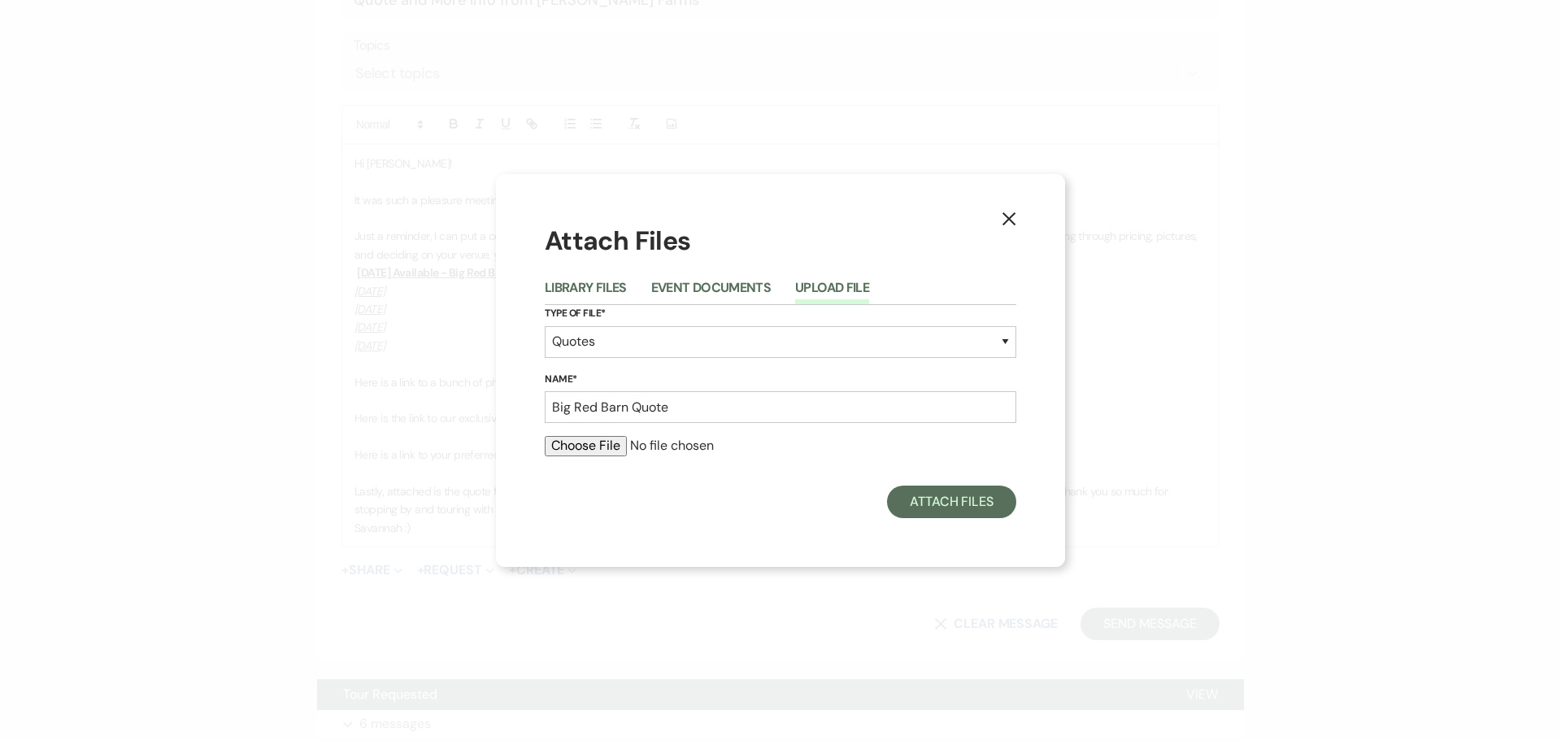
click at [568, 447] on input "file" at bounding box center [780, 446] width 471 height 20
type input "C:\fakepath\BIG RED BARN WEDDING QUOTE - [PERSON_NAME].docx.pdf"
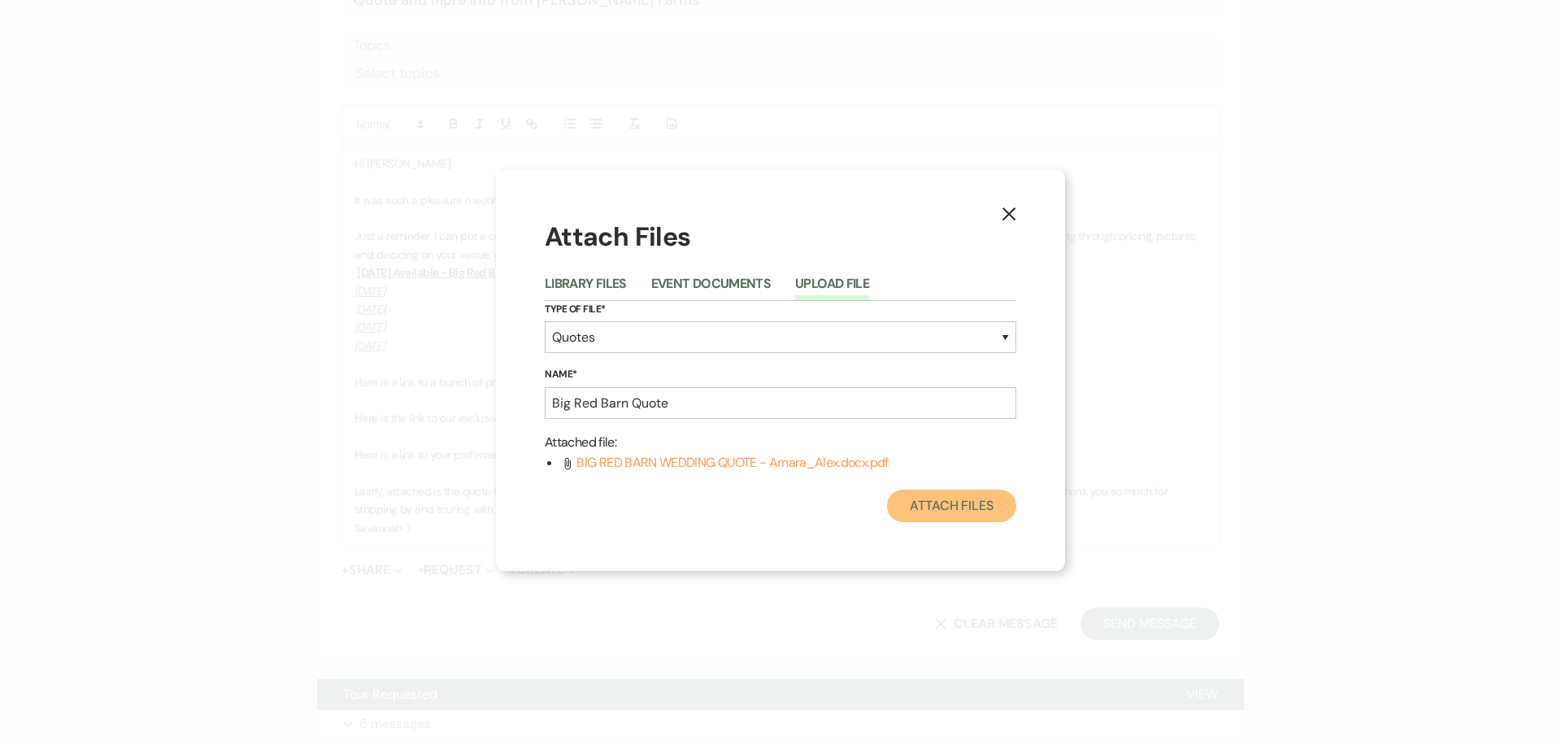
click at [957, 501] on button "Attach Files" at bounding box center [951, 505] width 129 height 33
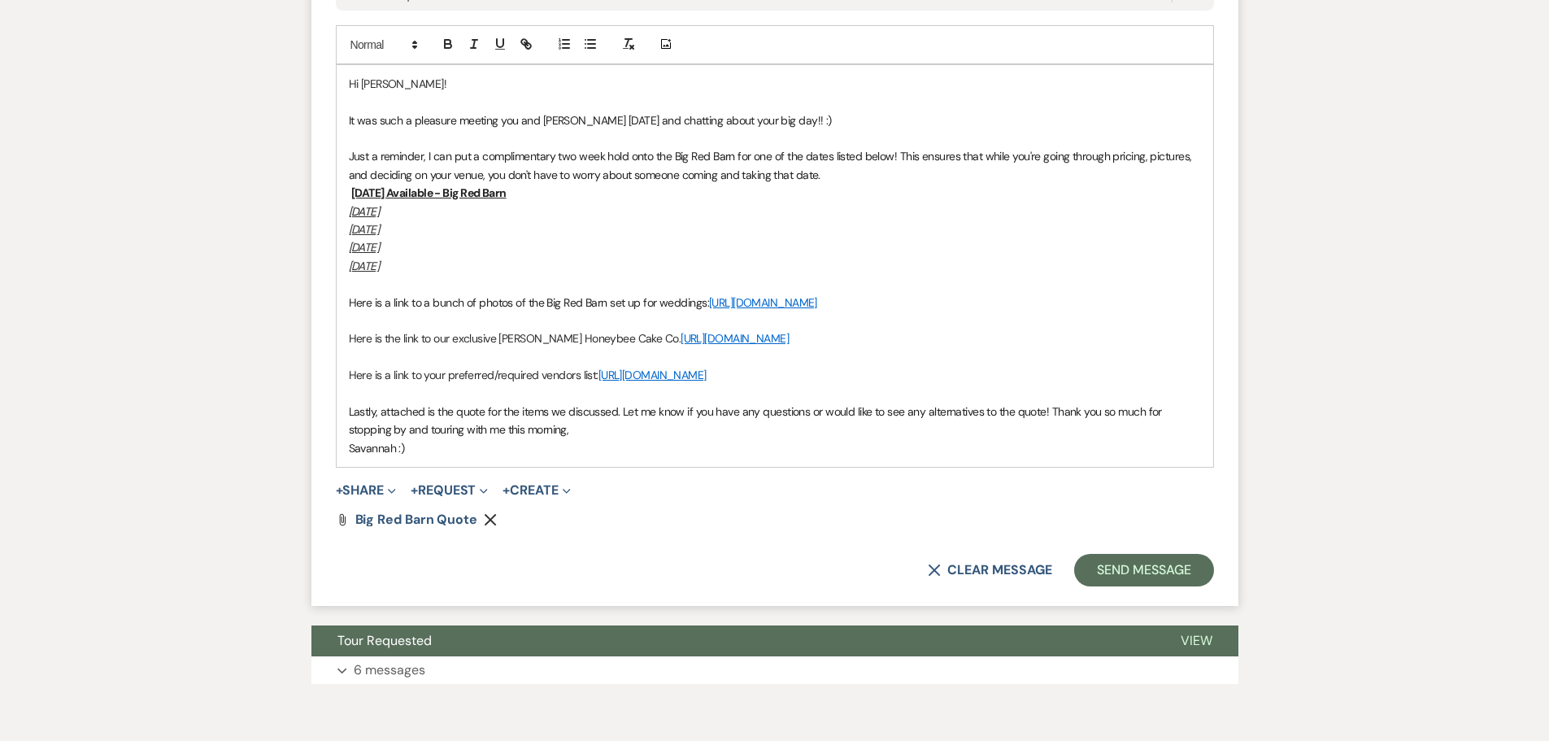
scroll to position [976, 0]
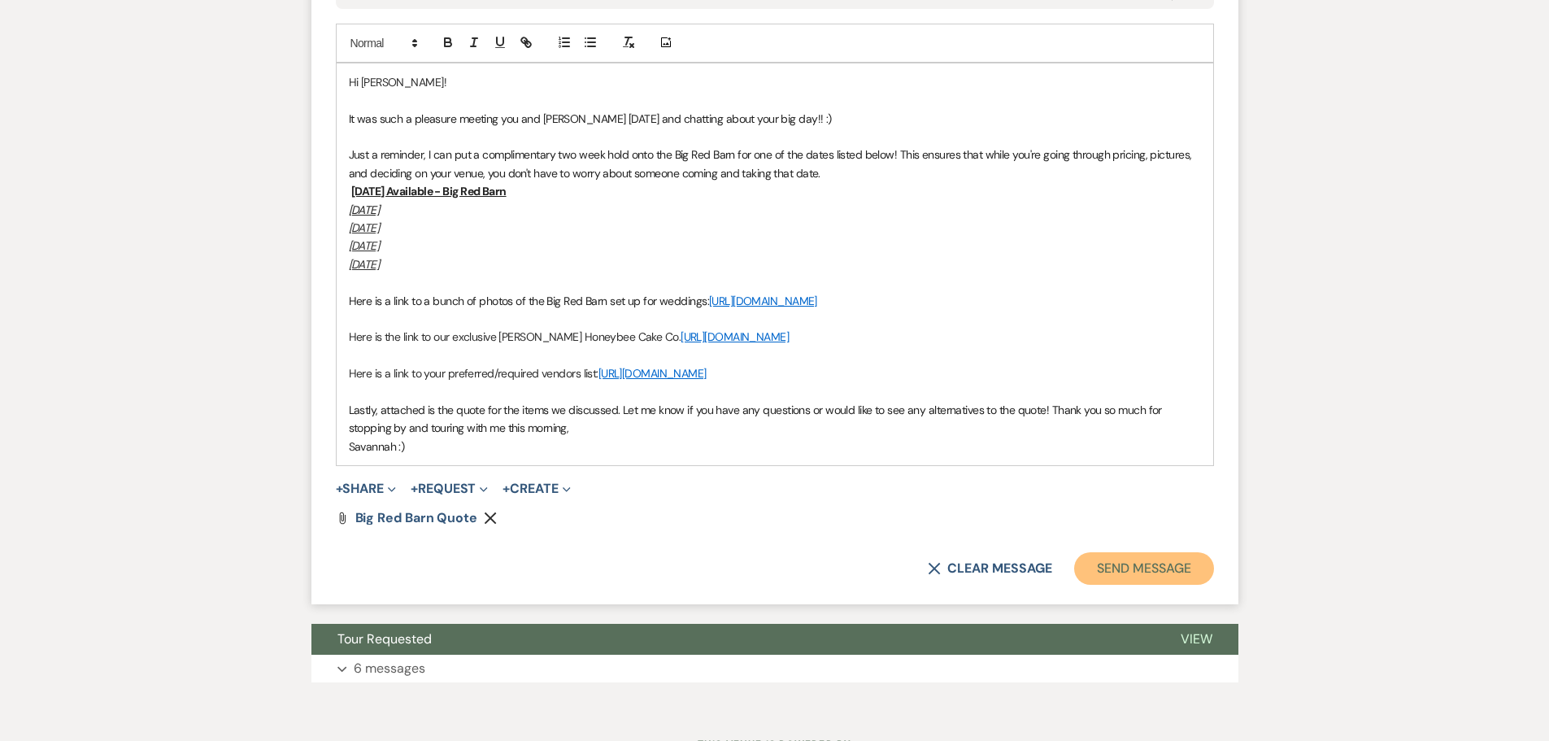
click at [1160, 580] on button "Send Message" at bounding box center [1143, 568] width 139 height 33
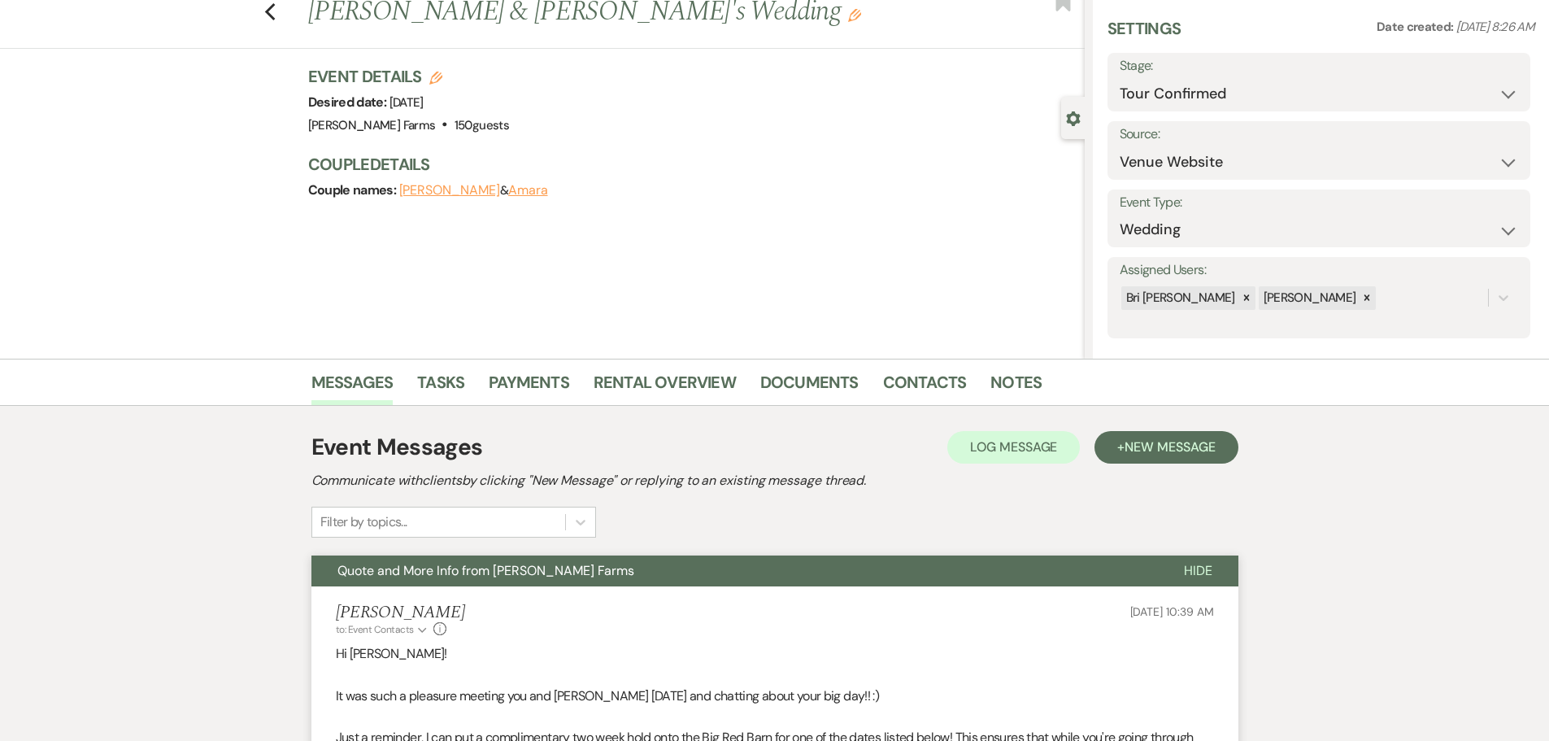
scroll to position [46, 0]
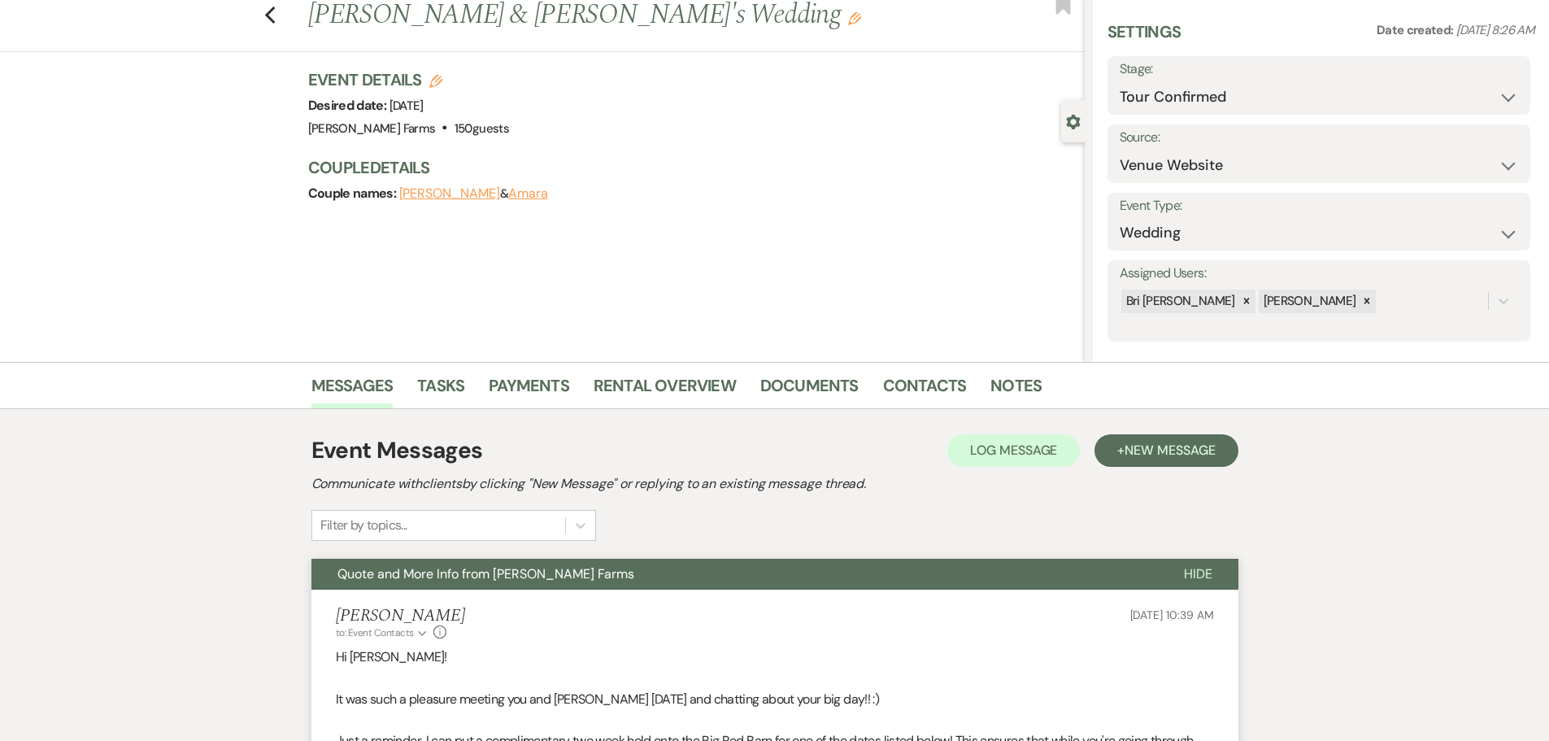
click at [1252, 113] on div "Stage: Inquiry Follow Up Tour Requested Tour Confirmed Toured Proposal Sent Boo…" at bounding box center [1318, 85] width 423 height 59
click at [1252, 101] on select "Inquiry Follow Up Tour Requested Tour Confirmed Toured Proposal Sent Booked Lost" at bounding box center [1318, 97] width 398 height 32
select select "6"
click at [1119, 81] on select "Inquiry Follow Up Tour Requested Tour Confirmed Toured Proposal Sent Booked Lost" at bounding box center [1318, 97] width 398 height 32
click at [1460, 85] on button "Save" at bounding box center [1484, 85] width 92 height 33
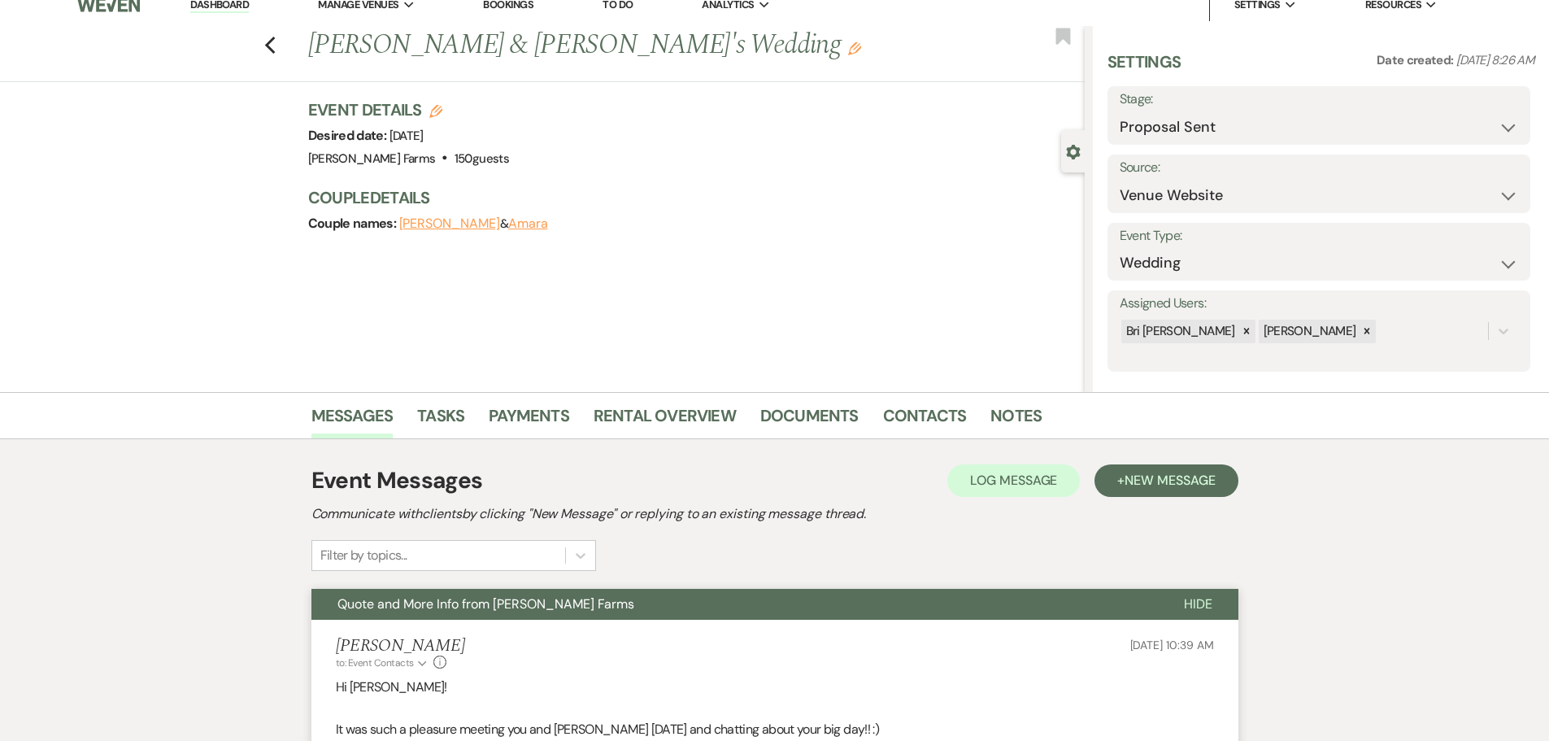
scroll to position [0, 0]
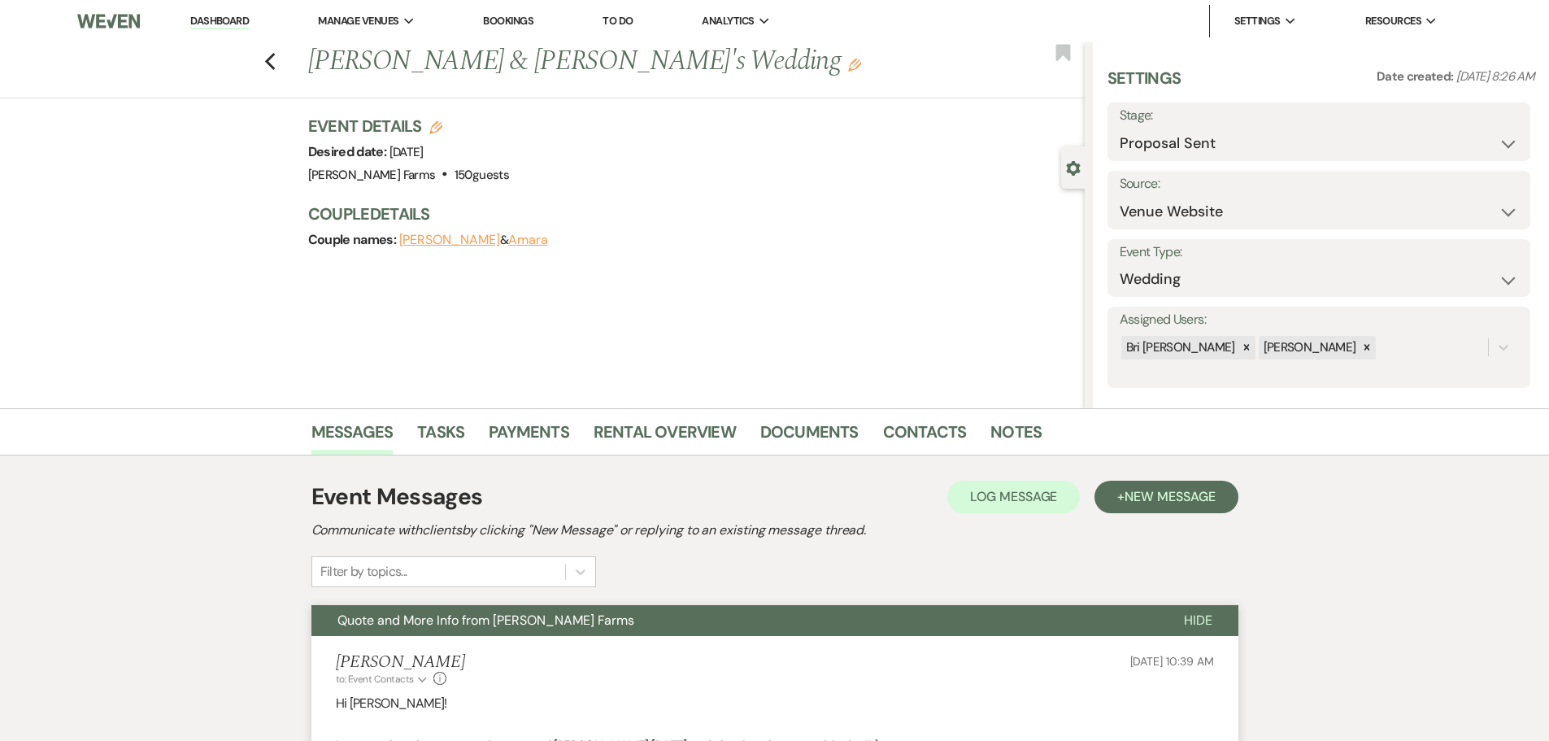
click at [217, 25] on link "Dashboard" at bounding box center [219, 21] width 59 height 15
